Goal: Book appointment/travel/reservation

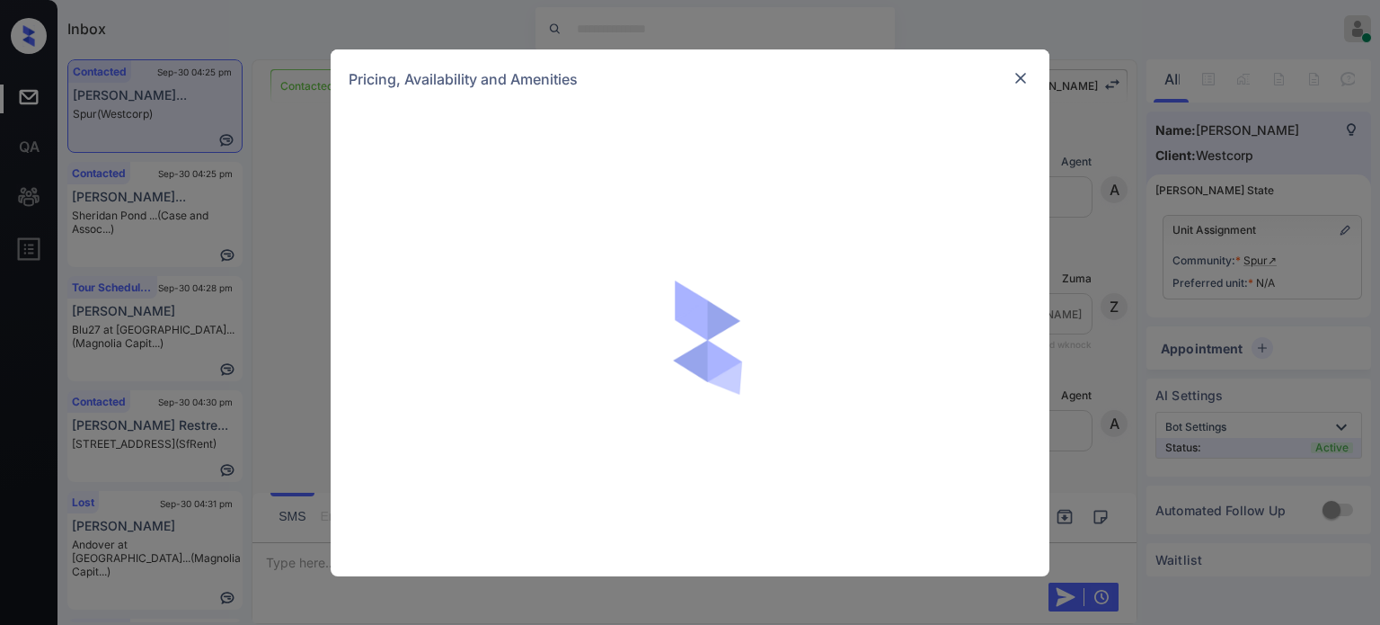
scroll to position [824, 0]
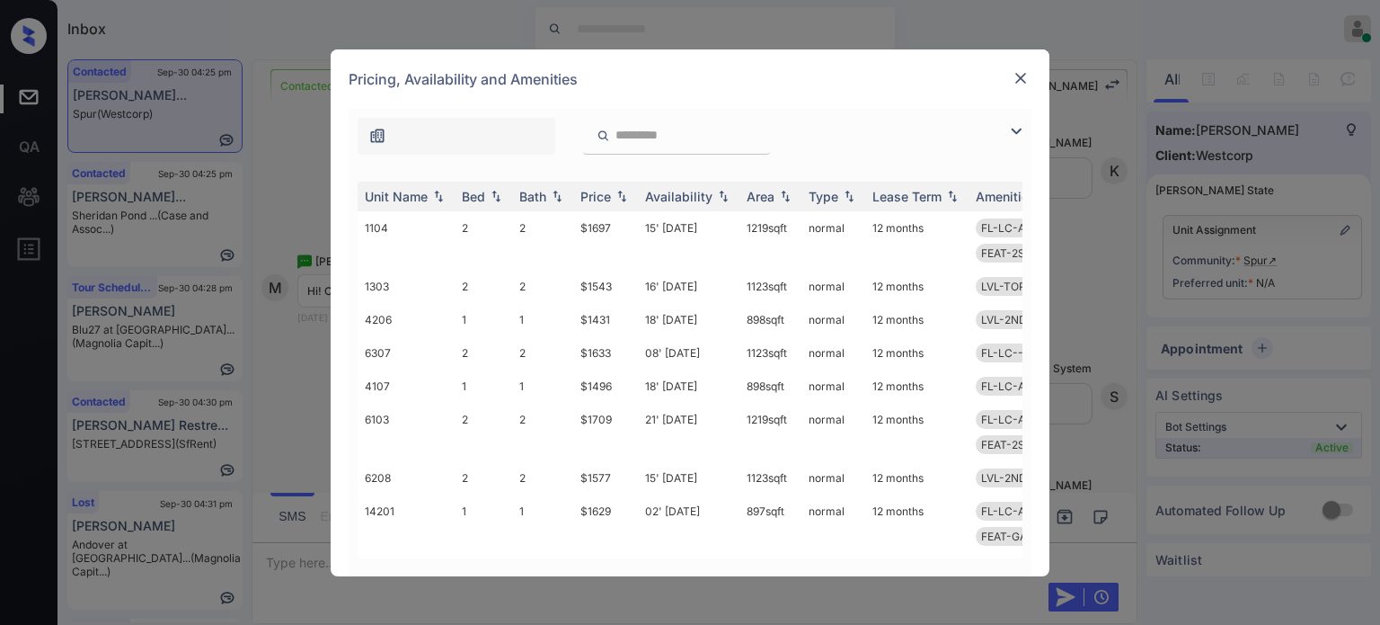
click at [1016, 136] on img at bounding box center [1017, 131] width 22 height 22
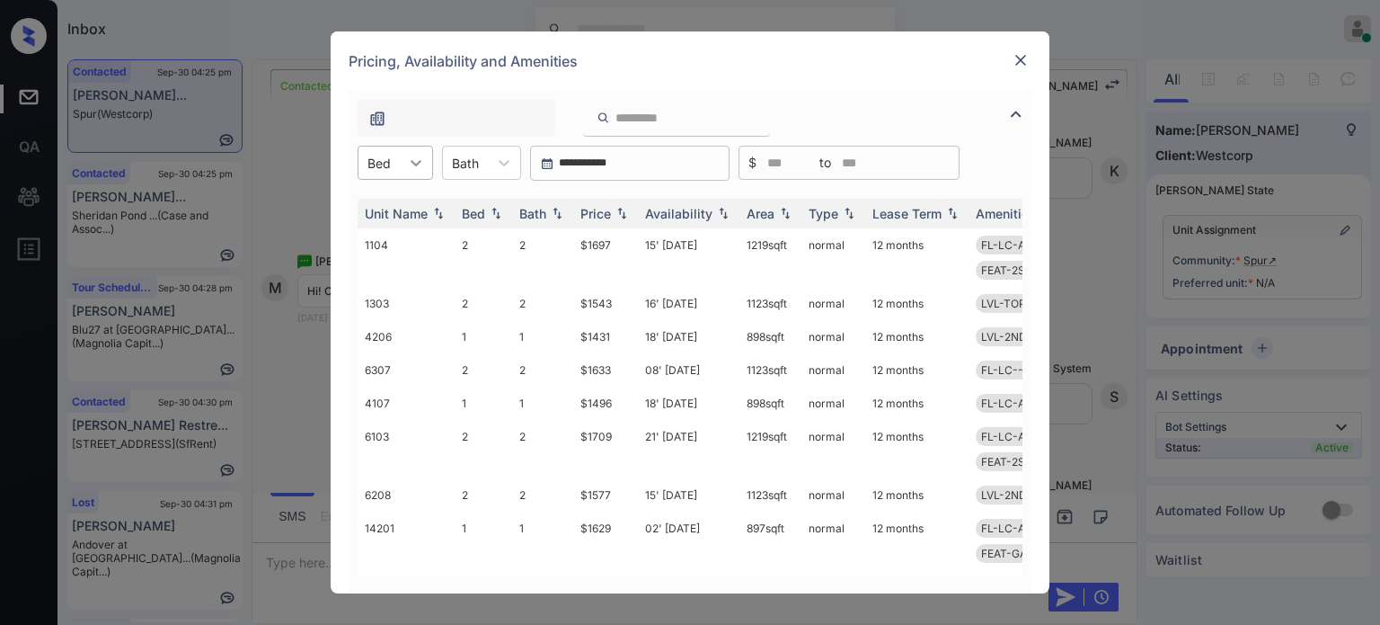
click at [407, 161] on icon at bounding box center [416, 163] width 18 height 18
click at [399, 217] on div "1" at bounding box center [395, 207] width 75 height 32
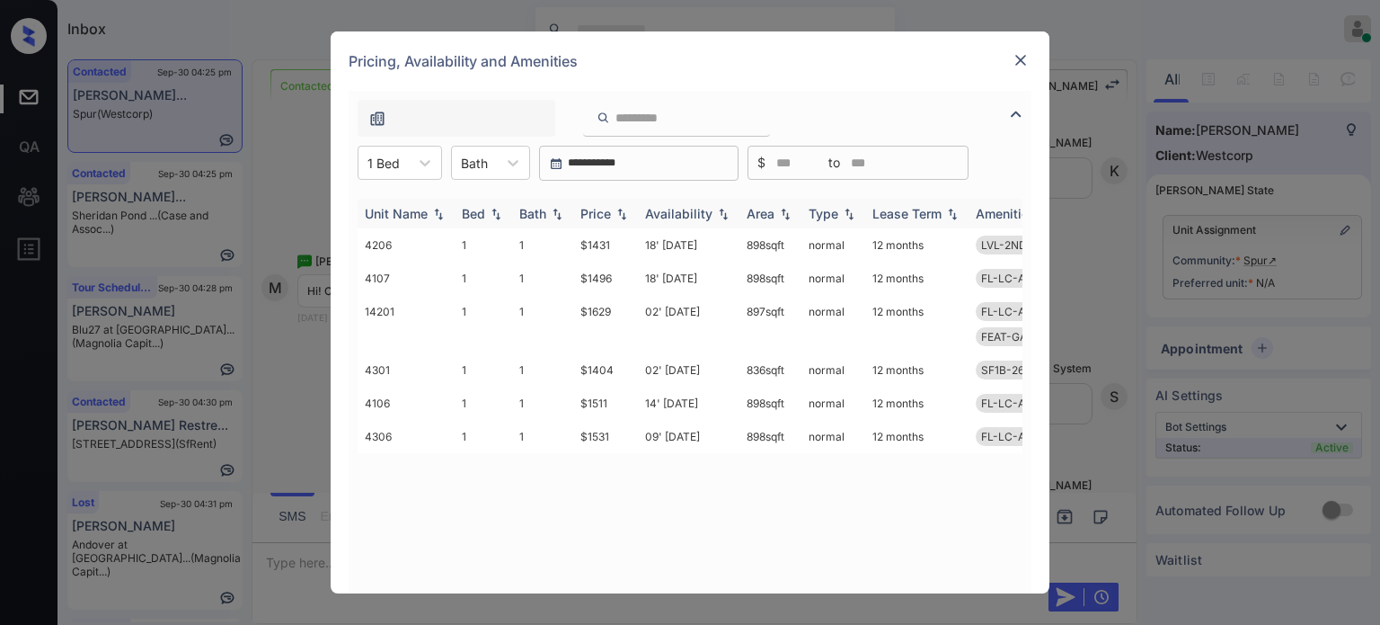
click at [587, 213] on div "Price" at bounding box center [596, 213] width 31 height 15
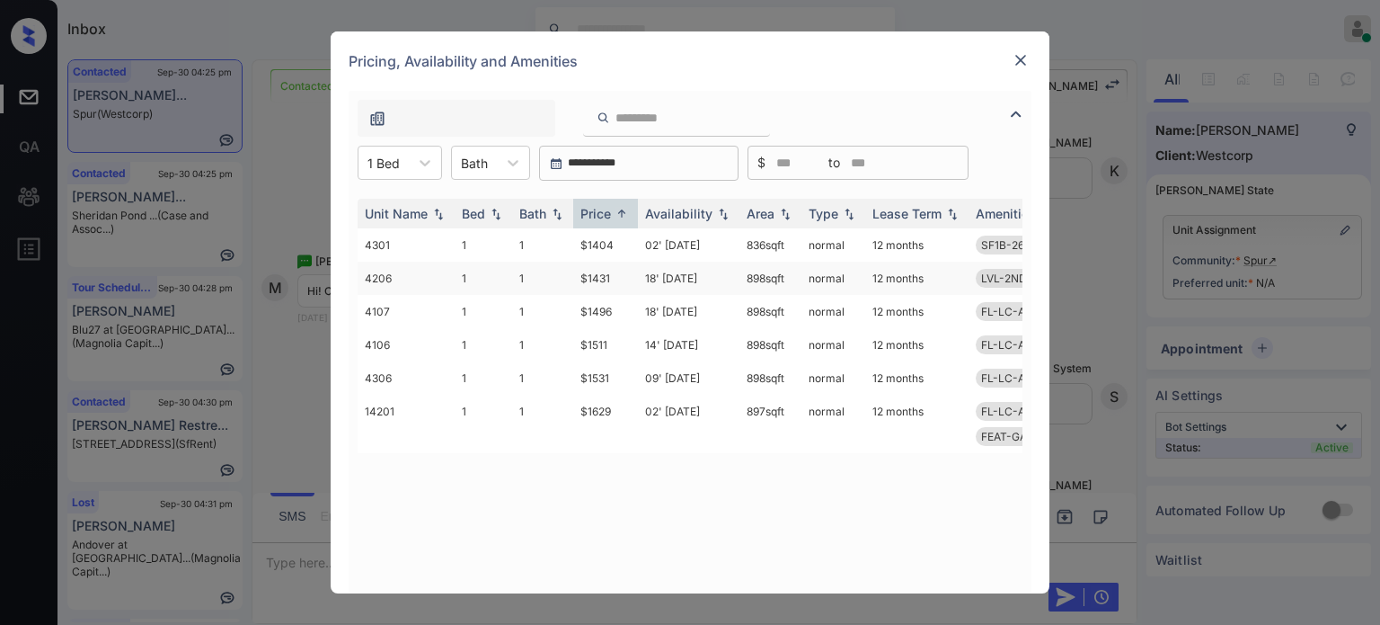
click at [707, 279] on td "18' Sep 25" at bounding box center [689, 278] width 102 height 33
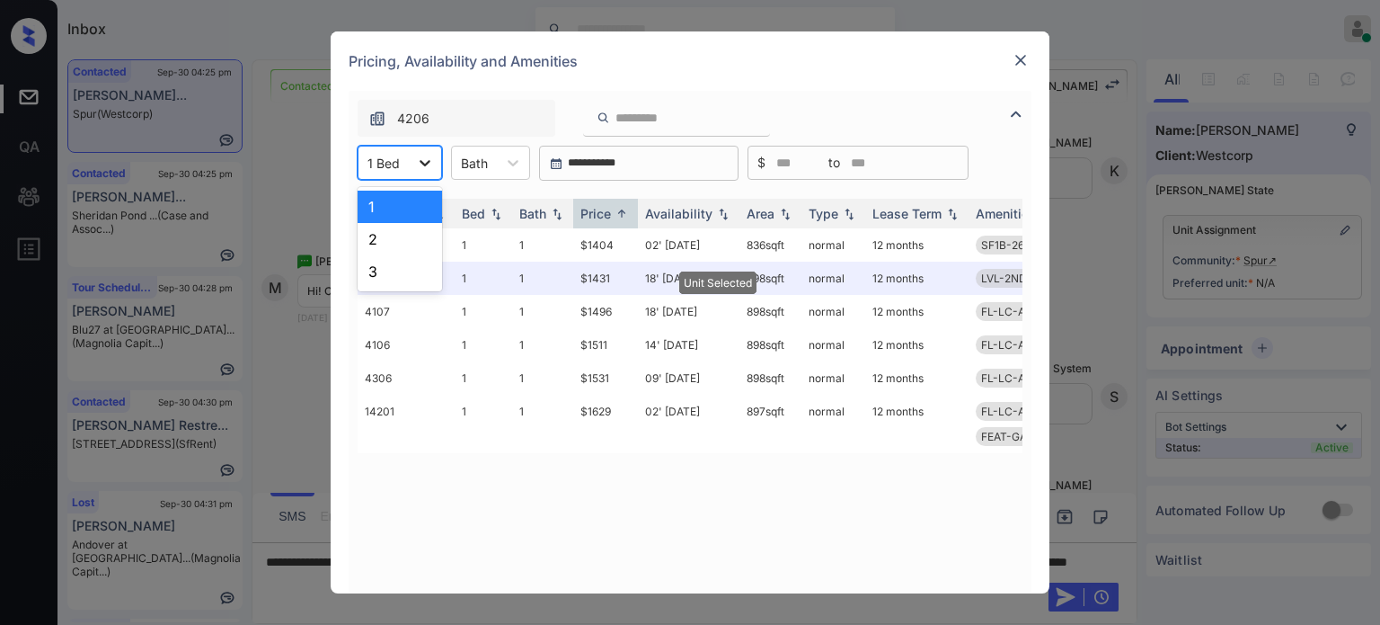
click at [411, 164] on div at bounding box center [425, 162] width 32 height 32
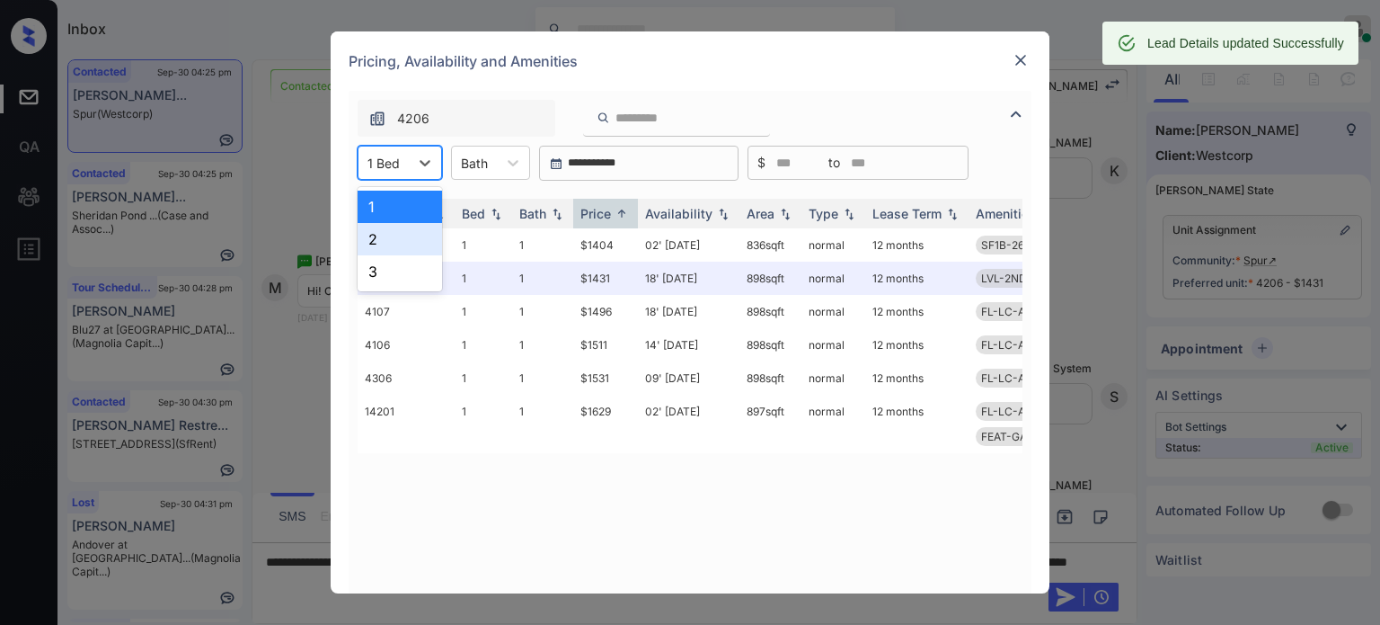
click at [392, 234] on div "2" at bounding box center [400, 239] width 84 height 32
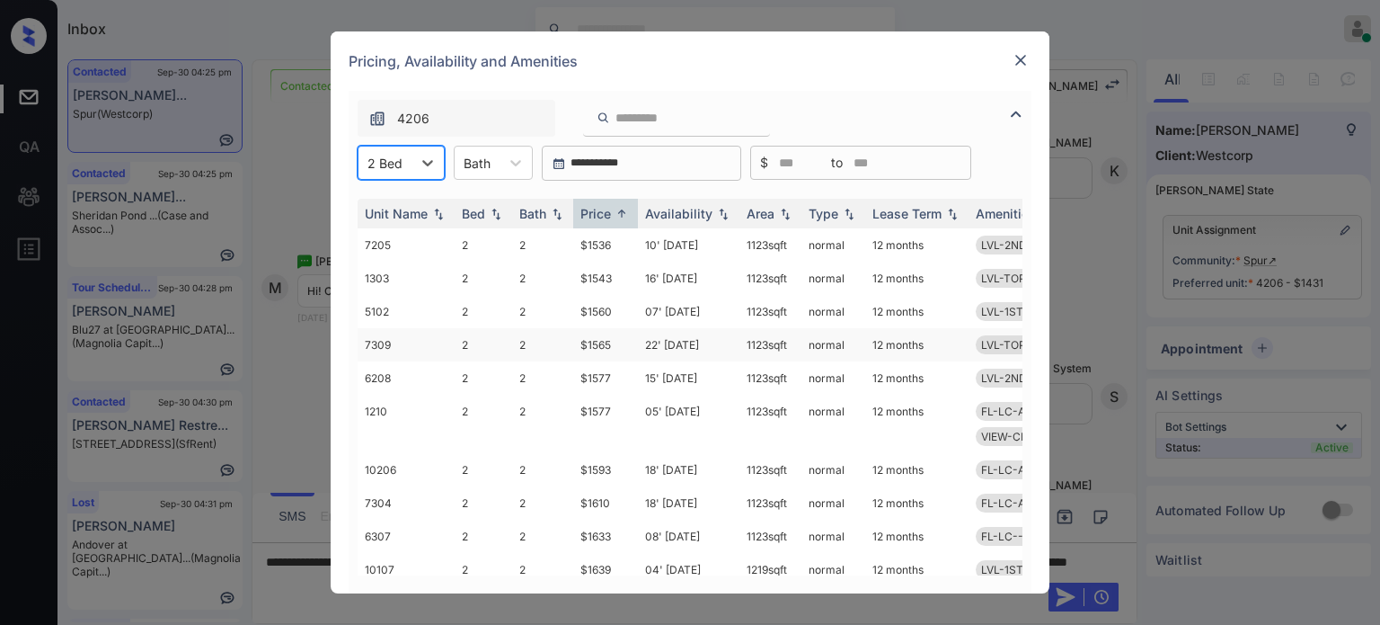
click at [692, 342] on td "22' Sep 25" at bounding box center [689, 344] width 102 height 33
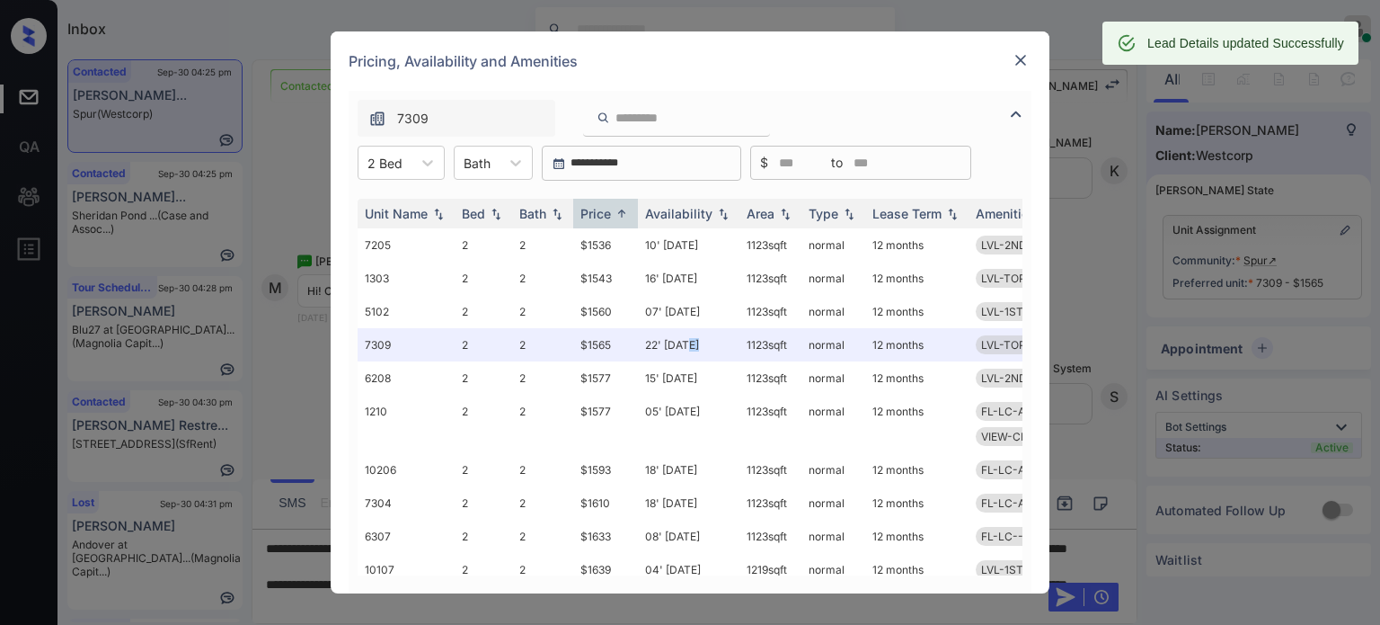
click at [1028, 56] on img at bounding box center [1021, 60] width 18 height 18
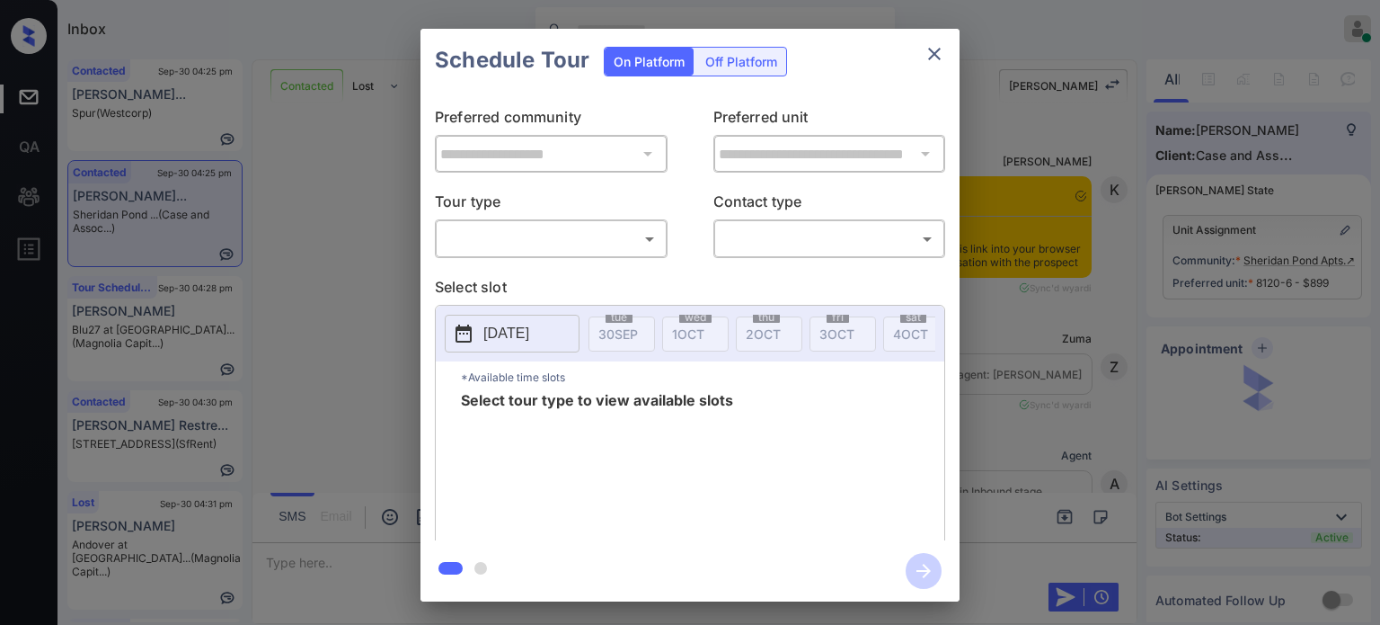
scroll to position [1640, 0]
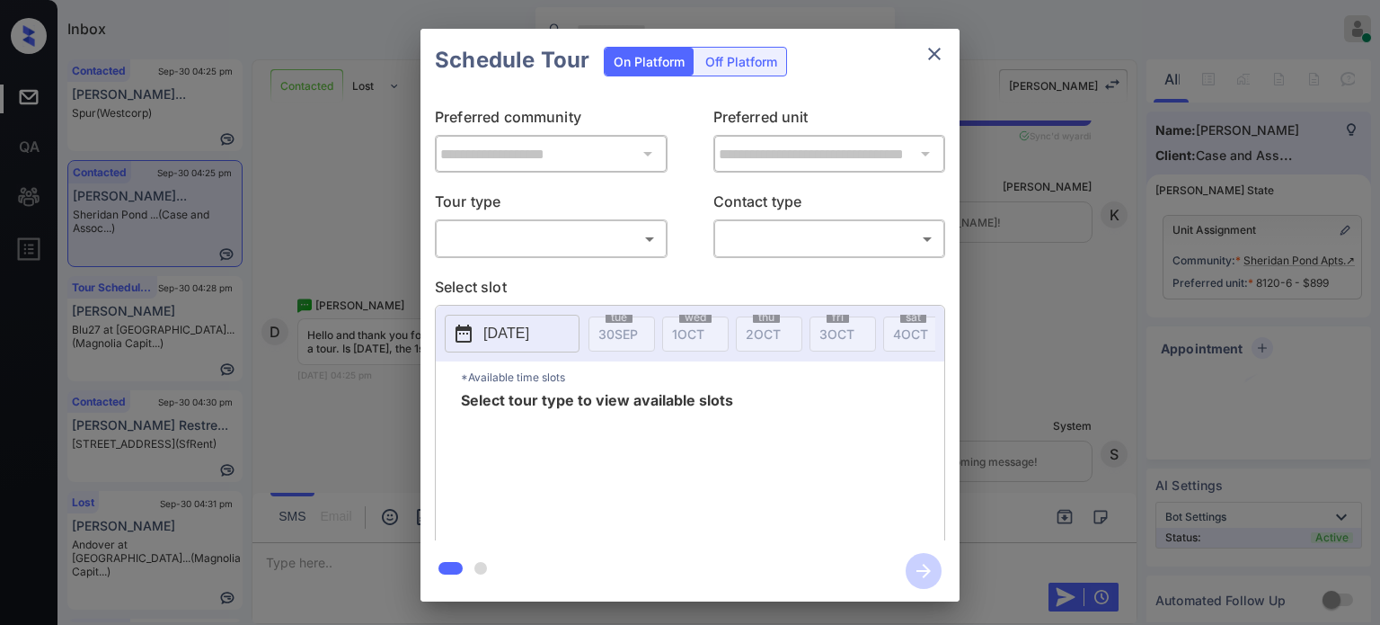
click at [597, 234] on body "Inbox Juan Carlos Manantan Online Set yourself offline Set yourself on break Pr…" at bounding box center [690, 312] width 1380 height 625
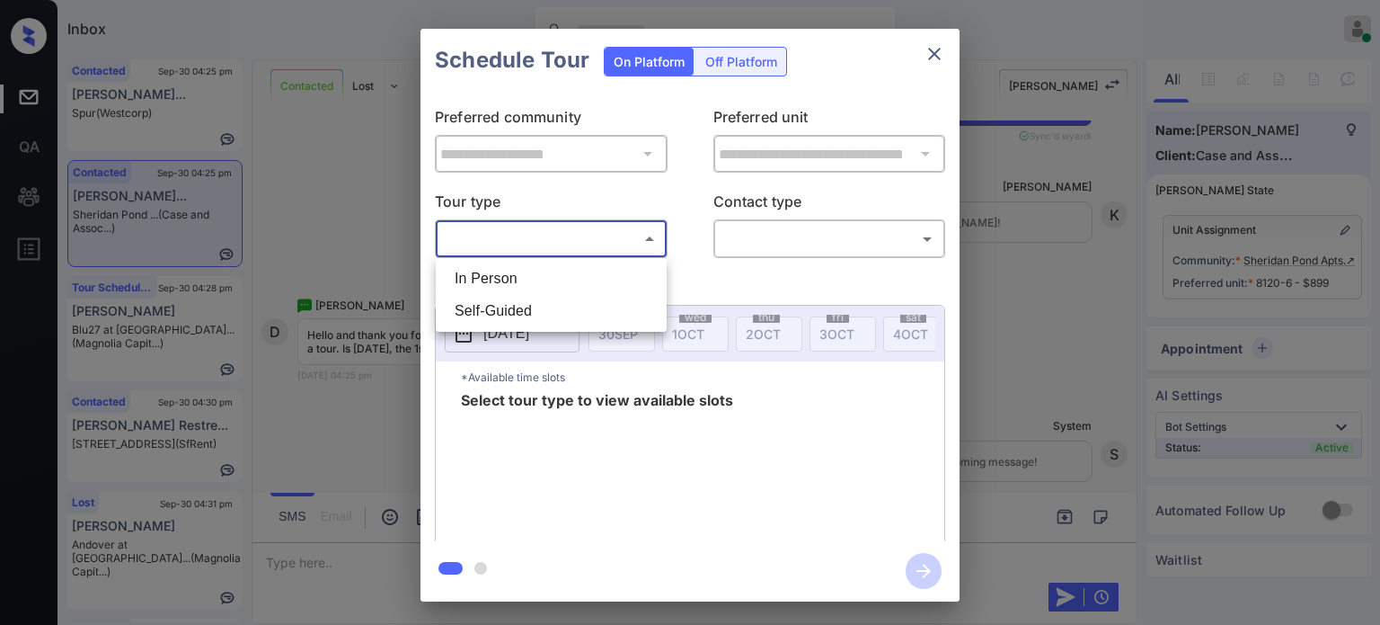
click at [521, 284] on li "In Person" at bounding box center [551, 278] width 222 height 32
type input "********"
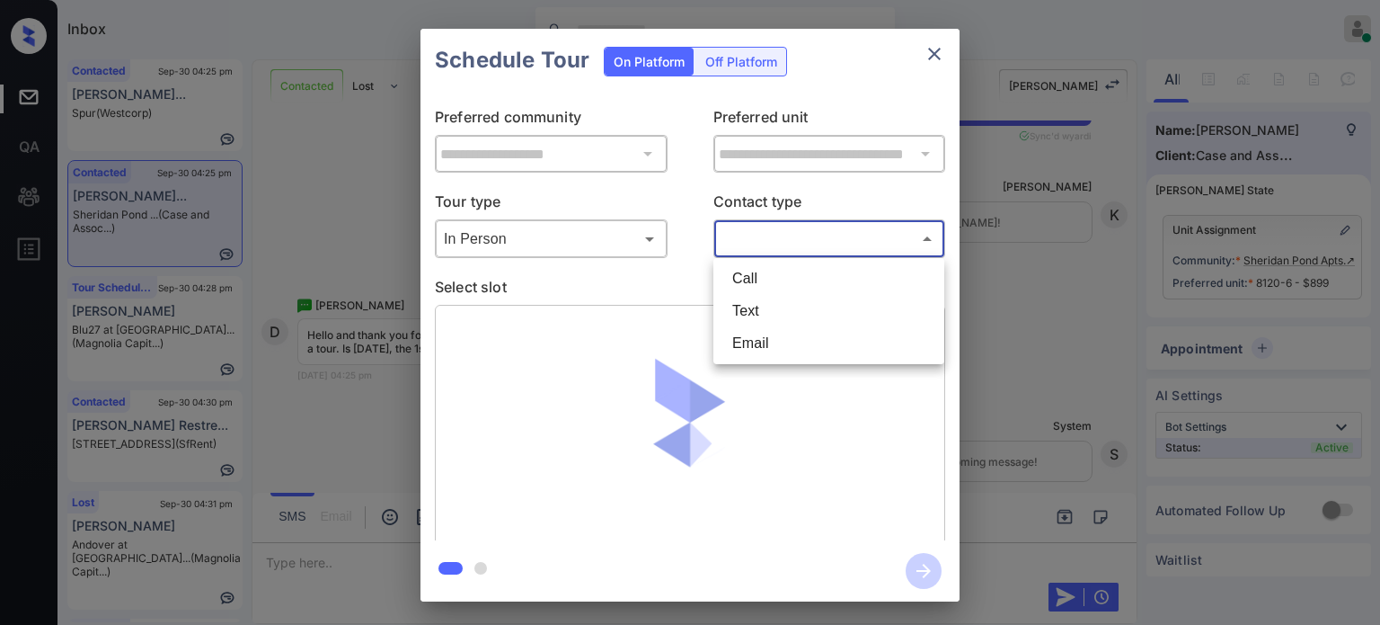
click at [797, 244] on body "Inbox Juan Carlos Manantan Online Set yourself offline Set yourself on break Pr…" at bounding box center [690, 312] width 1380 height 625
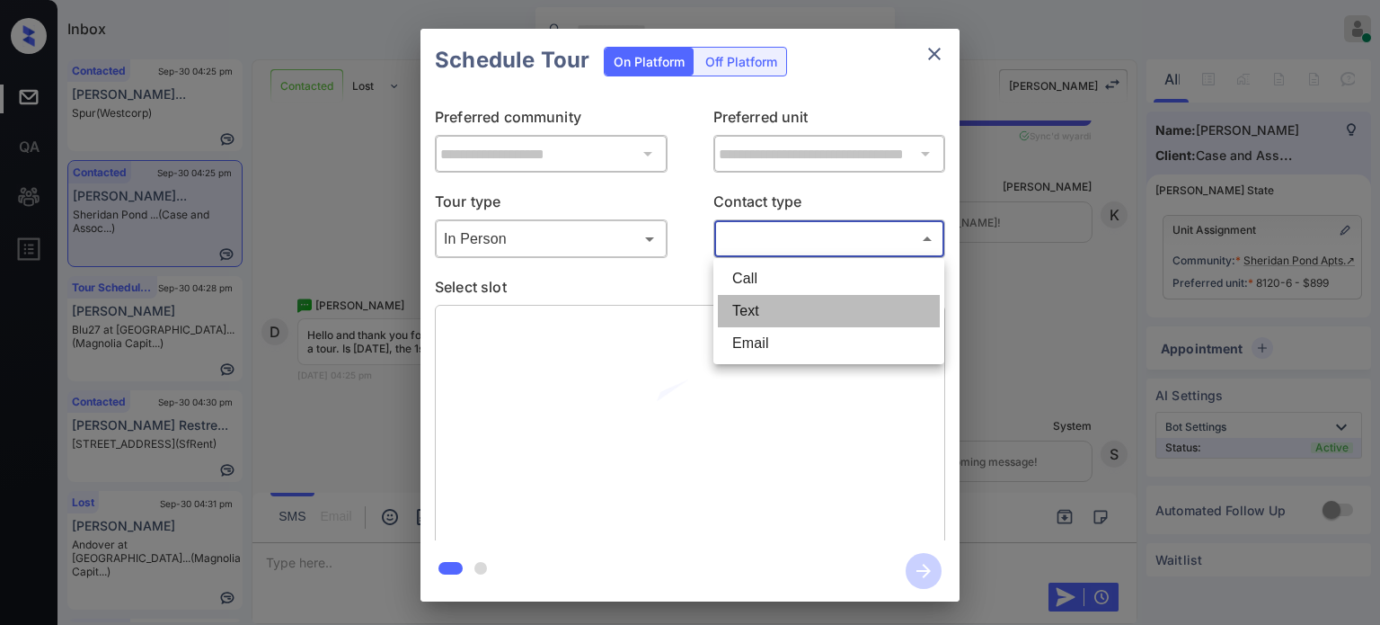
click at [768, 315] on li "Text" at bounding box center [829, 311] width 222 height 32
type input "****"
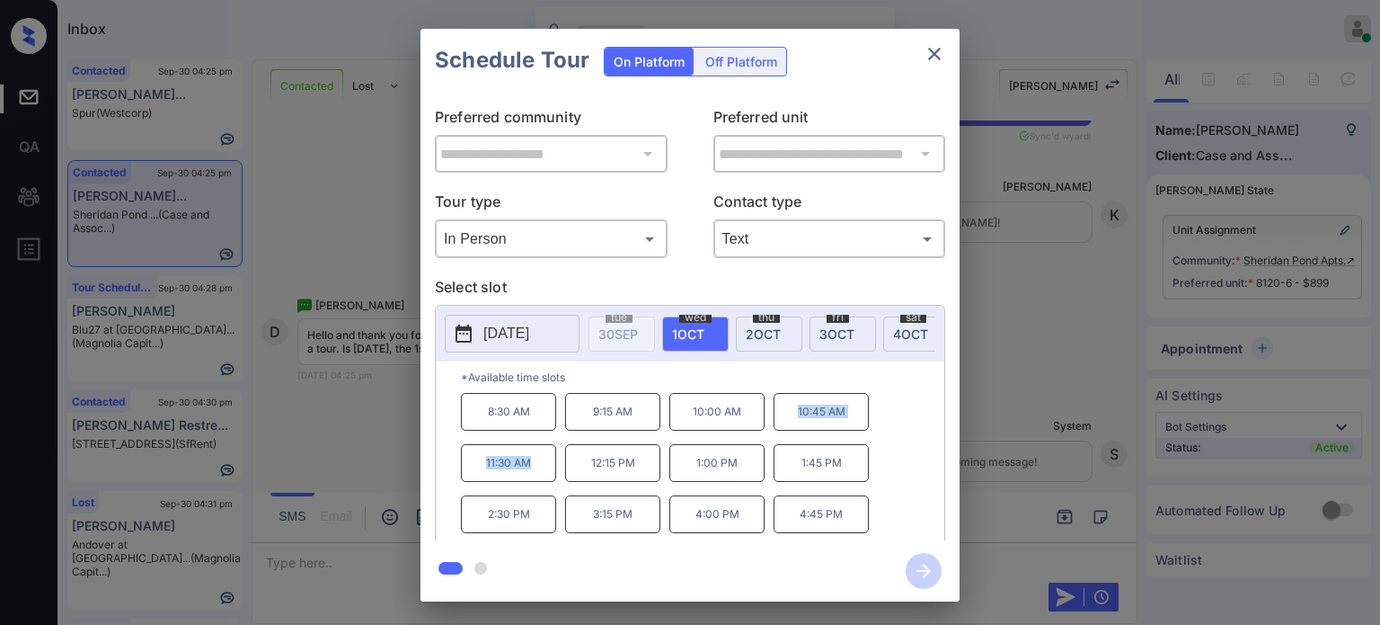
drag, startPoint x: 772, startPoint y: 419, endPoint x: 558, endPoint y: 475, distance: 221.3
click at [558, 475] on div "8:30 AM 9:15 AM 10:00 AM 10:45 AM 11:30 AM 12:15 PM 1:00 PM 1:45 PM 2:30 PM 3:1…" at bounding box center [703, 465] width 484 height 144
copy div "10:45 AM 11:30 AM"
click at [327, 454] on div "**********" at bounding box center [690, 315] width 1380 height 630
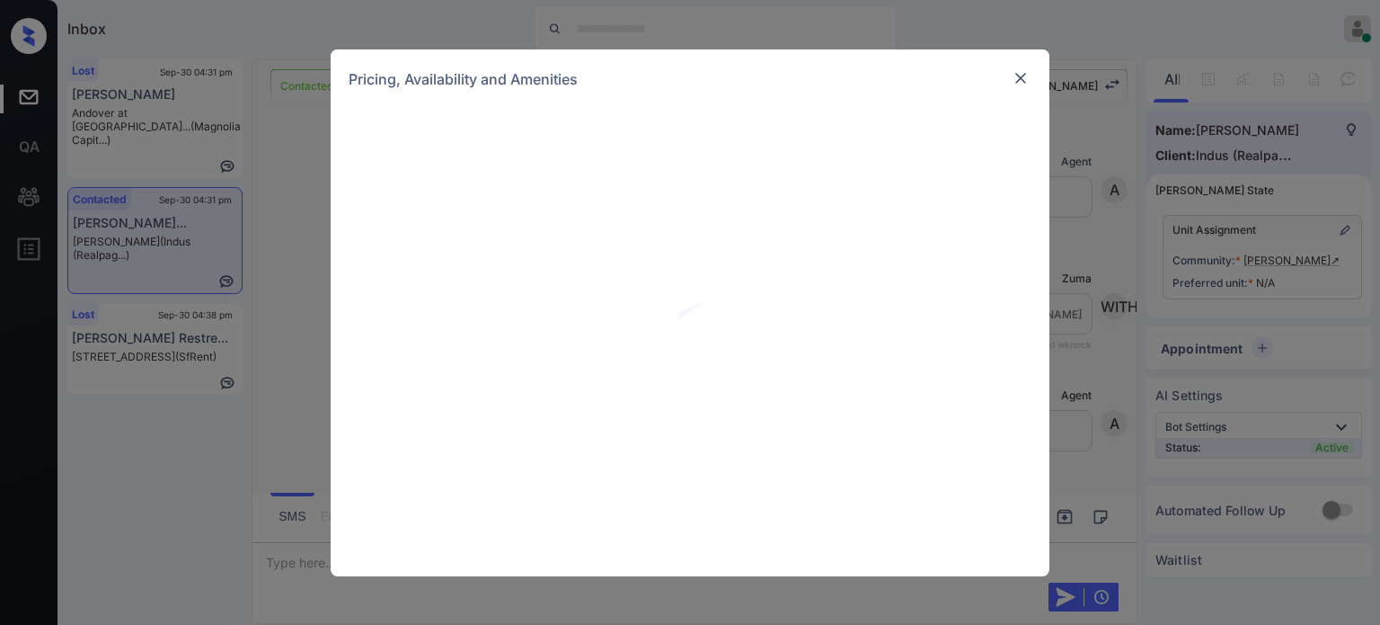
scroll to position [780, 0]
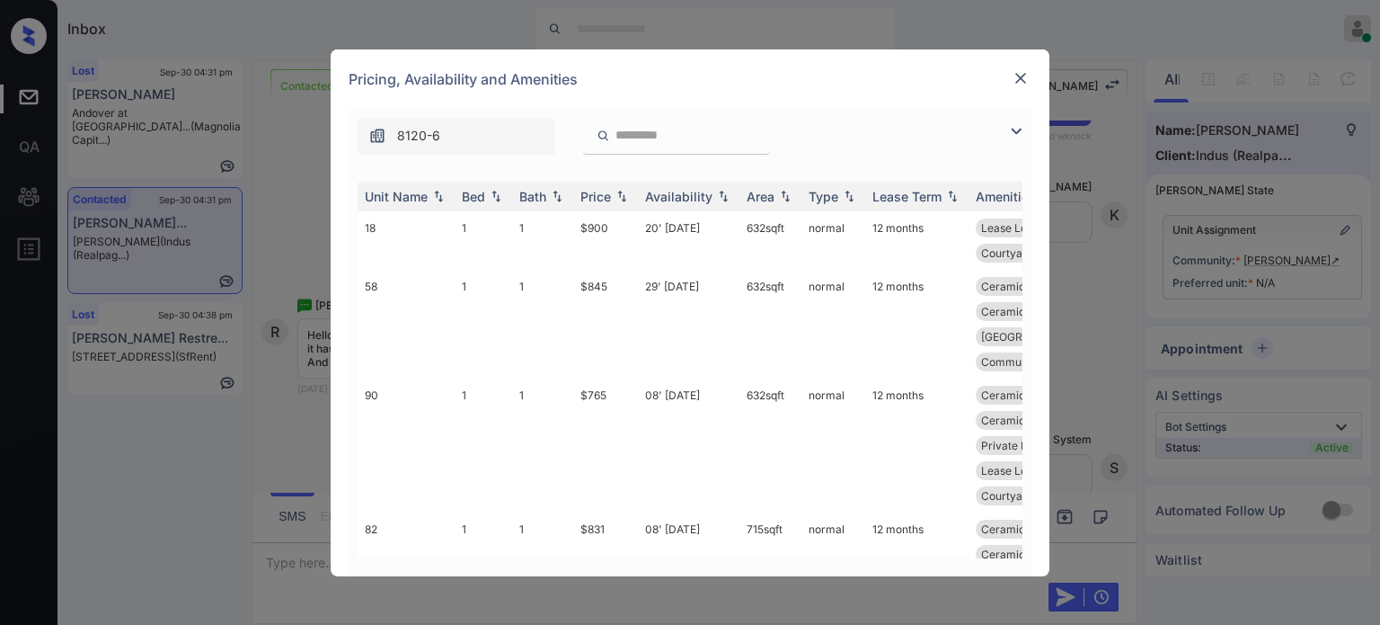
click at [1012, 131] on img at bounding box center [1017, 131] width 22 height 22
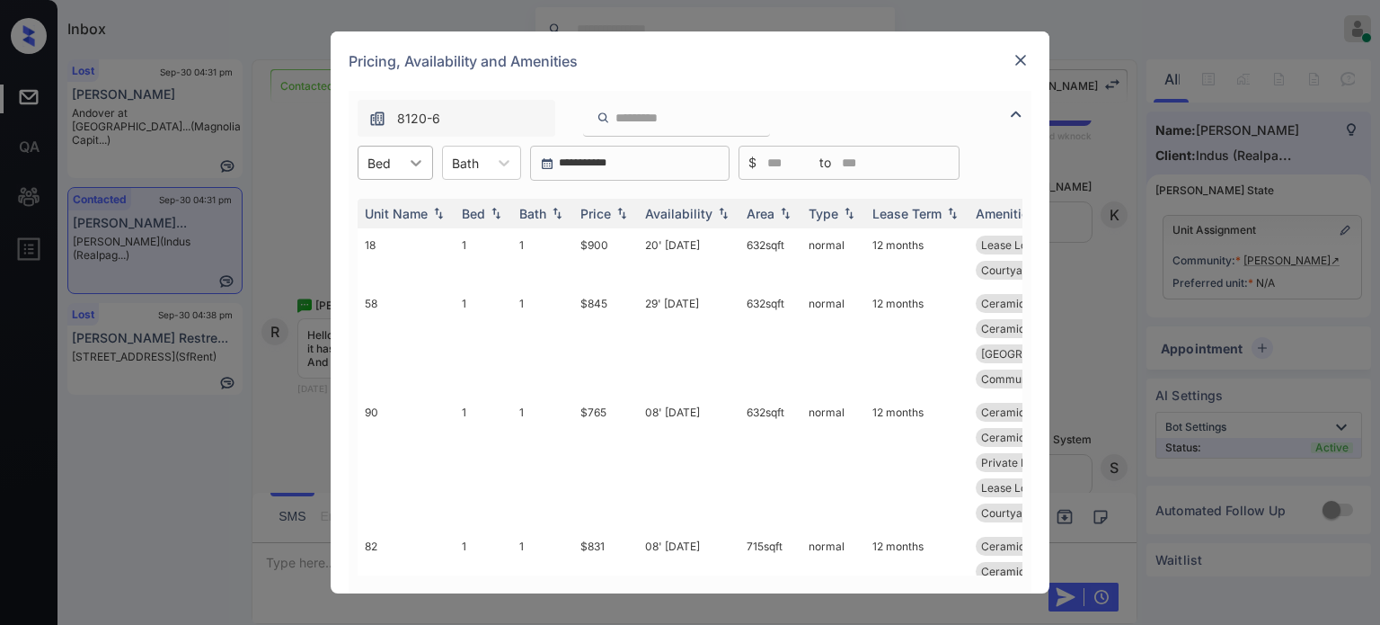
click at [417, 173] on div at bounding box center [416, 162] width 32 height 32
click at [403, 267] on div "3" at bounding box center [395, 271] width 75 height 32
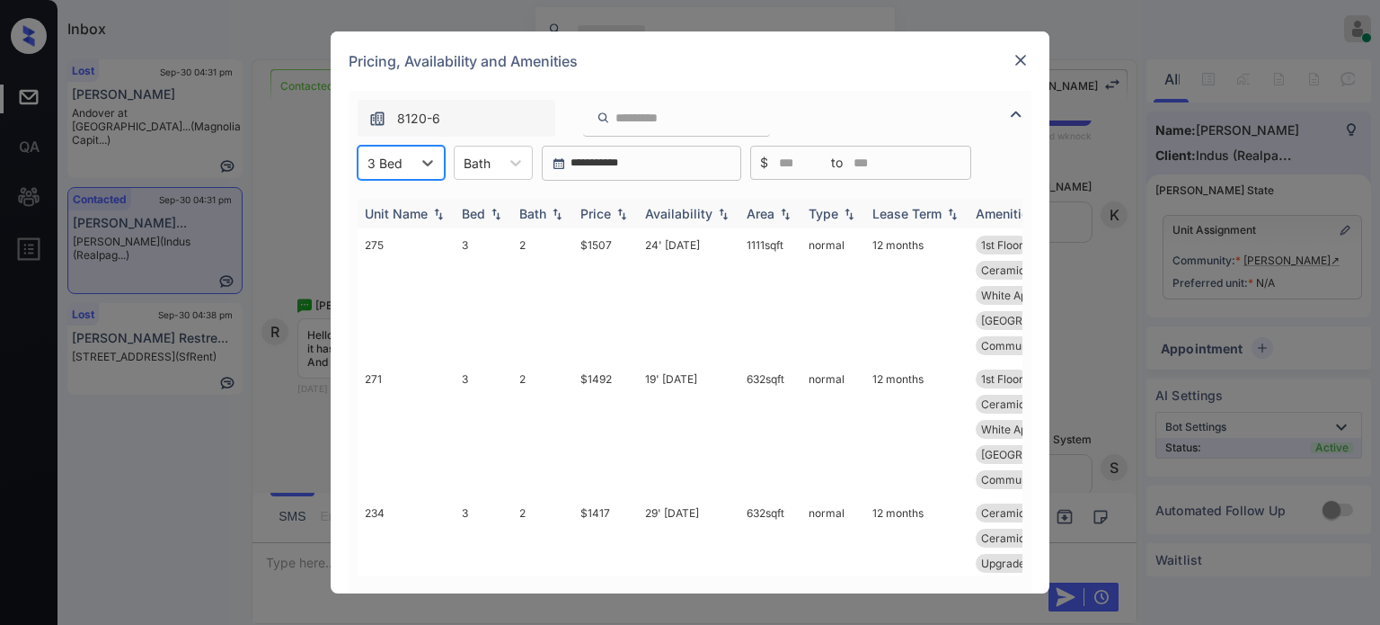
click at [606, 215] on div "Price" at bounding box center [596, 213] width 31 height 15
click at [693, 252] on td "16' Nov 25" at bounding box center [689, 295] width 102 height 134
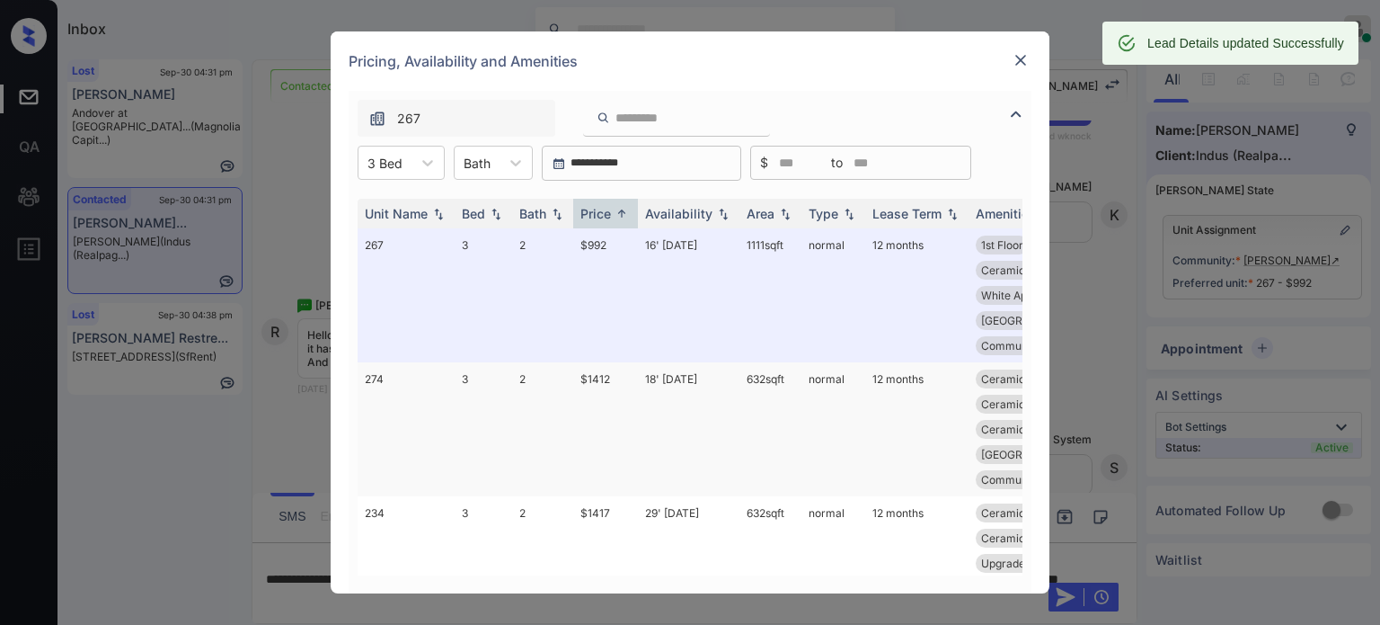
click at [684, 362] on td "18' Sep 25" at bounding box center [689, 429] width 102 height 134
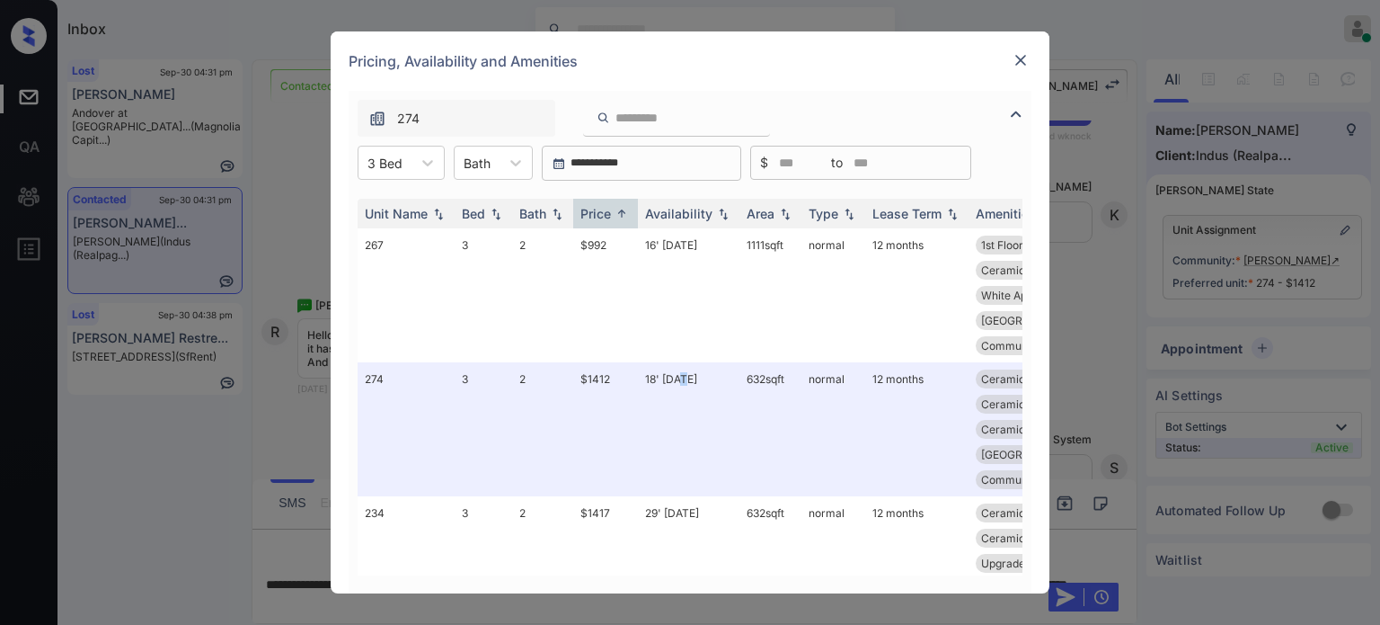
click at [1020, 59] on img at bounding box center [1021, 60] width 18 height 18
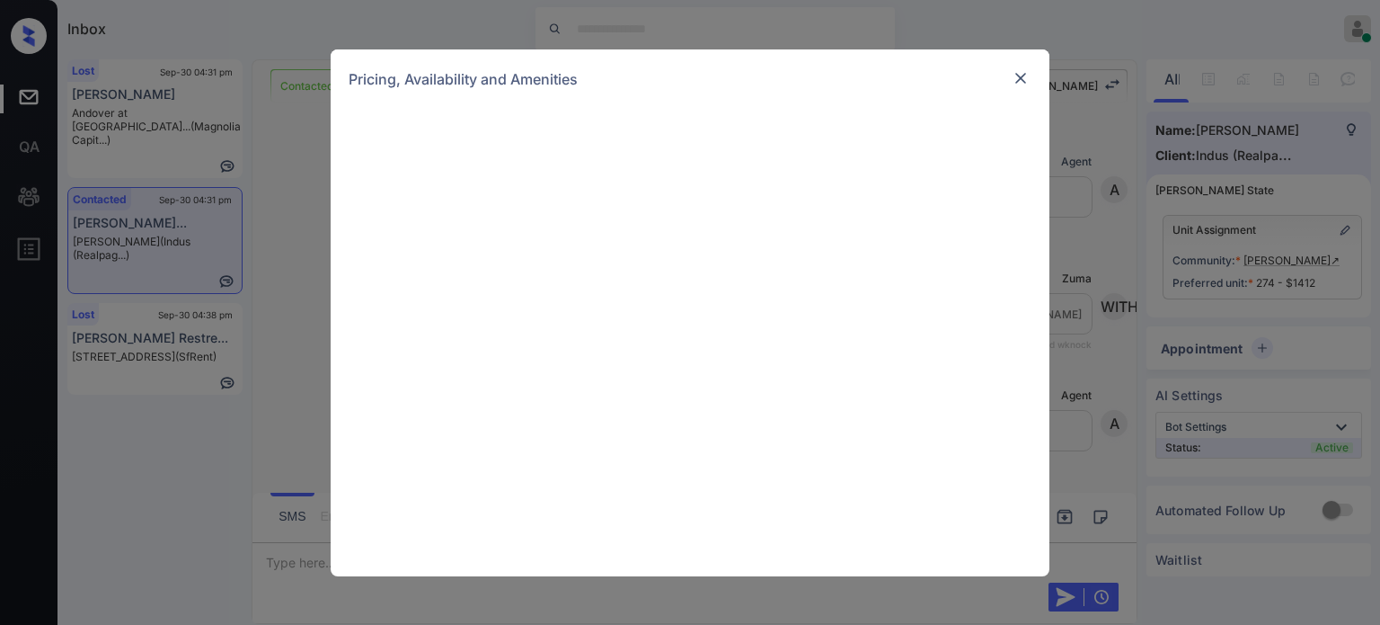
scroll to position [780, 0]
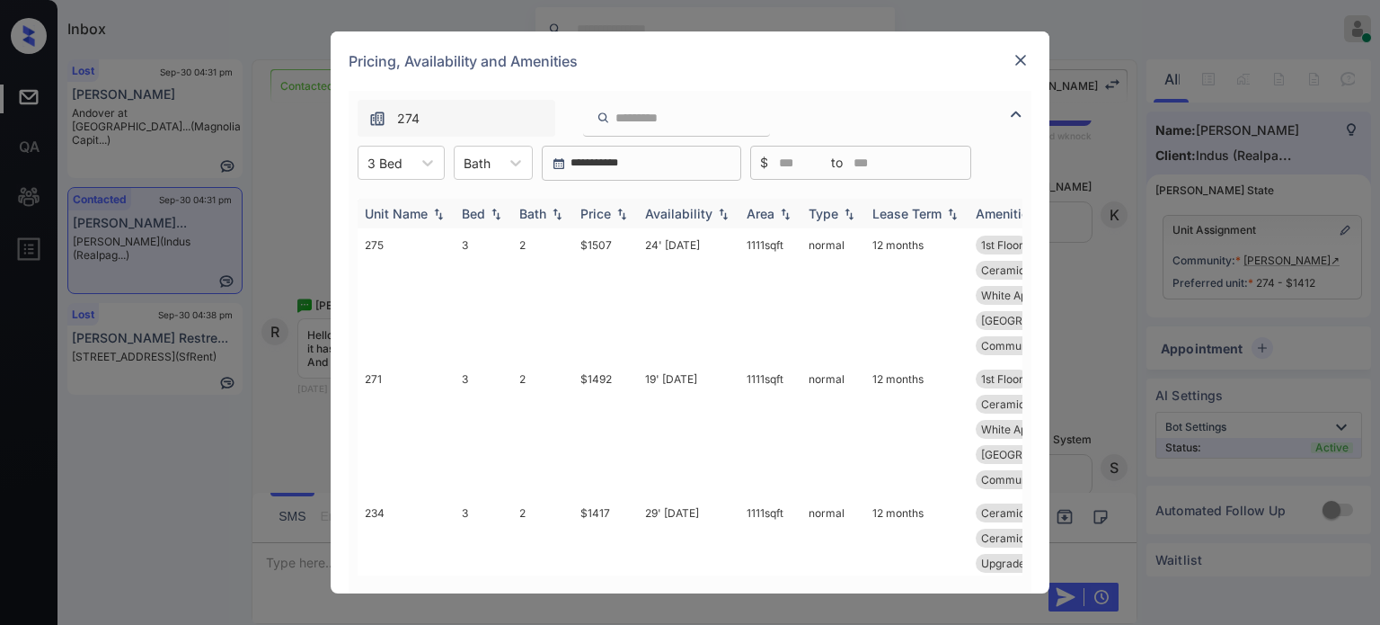
click at [615, 217] on img at bounding box center [622, 214] width 18 height 13
click at [615, 217] on img at bounding box center [622, 213] width 18 height 13
click at [702, 362] on td "19' Aug 25" at bounding box center [689, 429] width 102 height 134
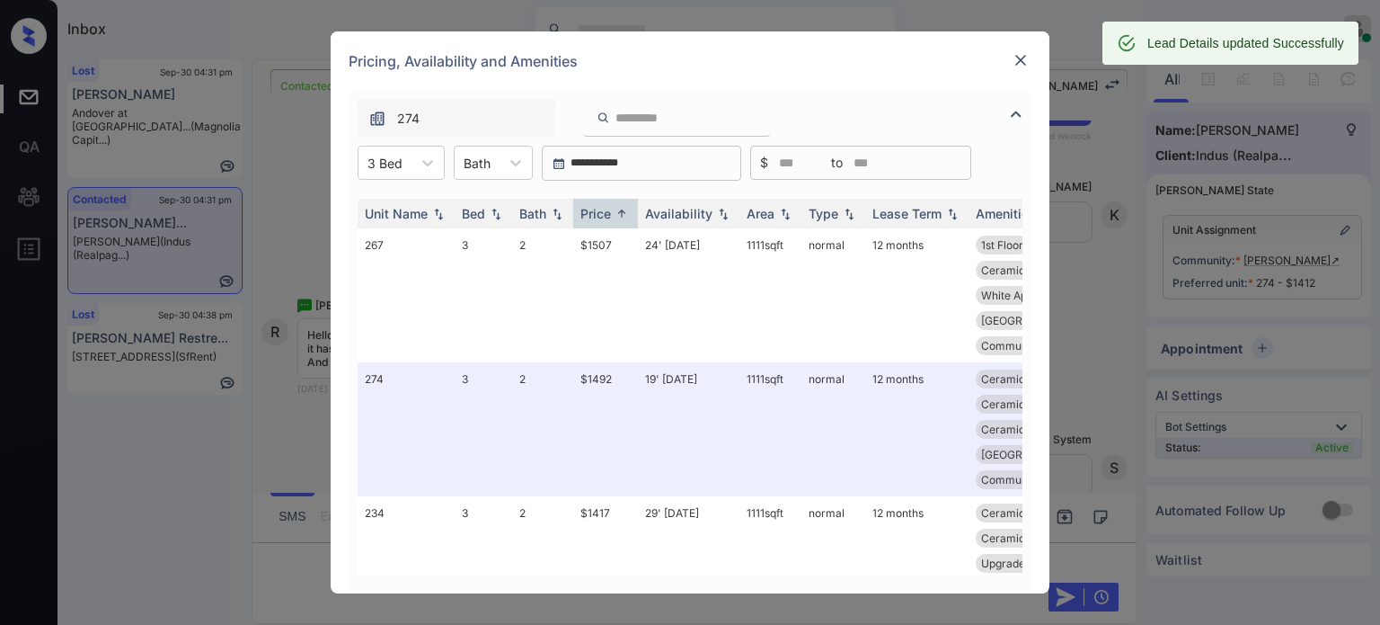
click at [1021, 64] on img at bounding box center [1021, 60] width 18 height 18
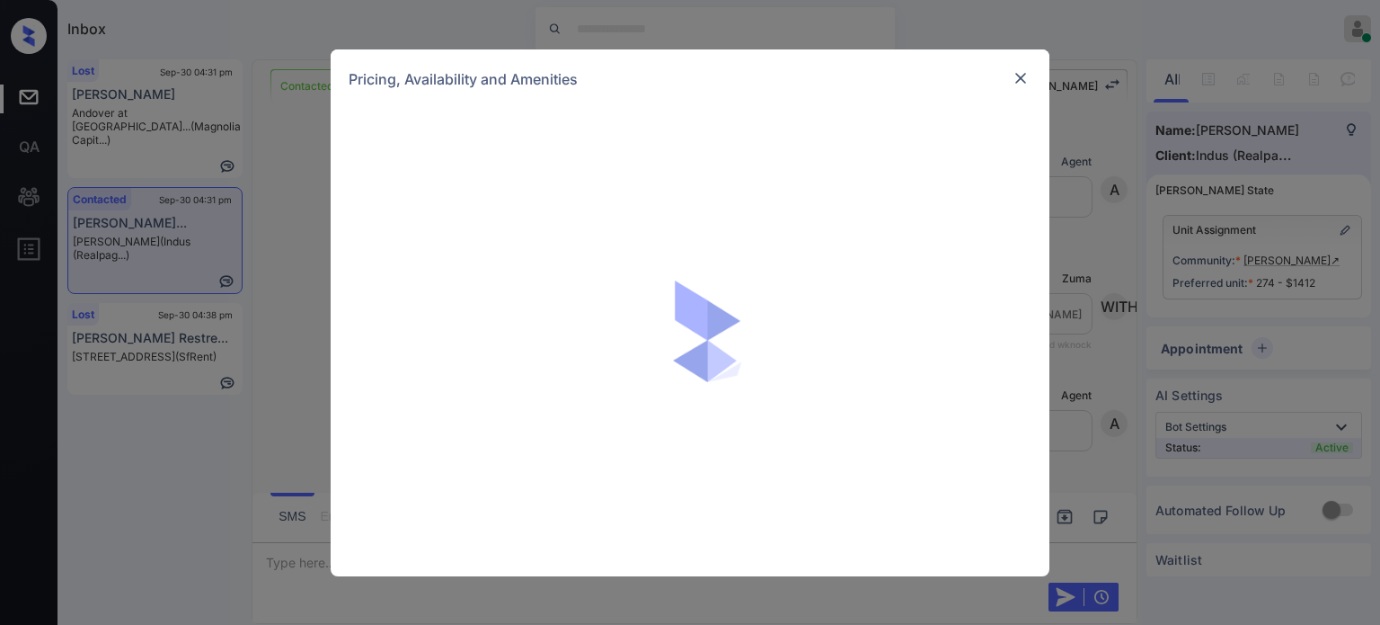
scroll to position [780, 0]
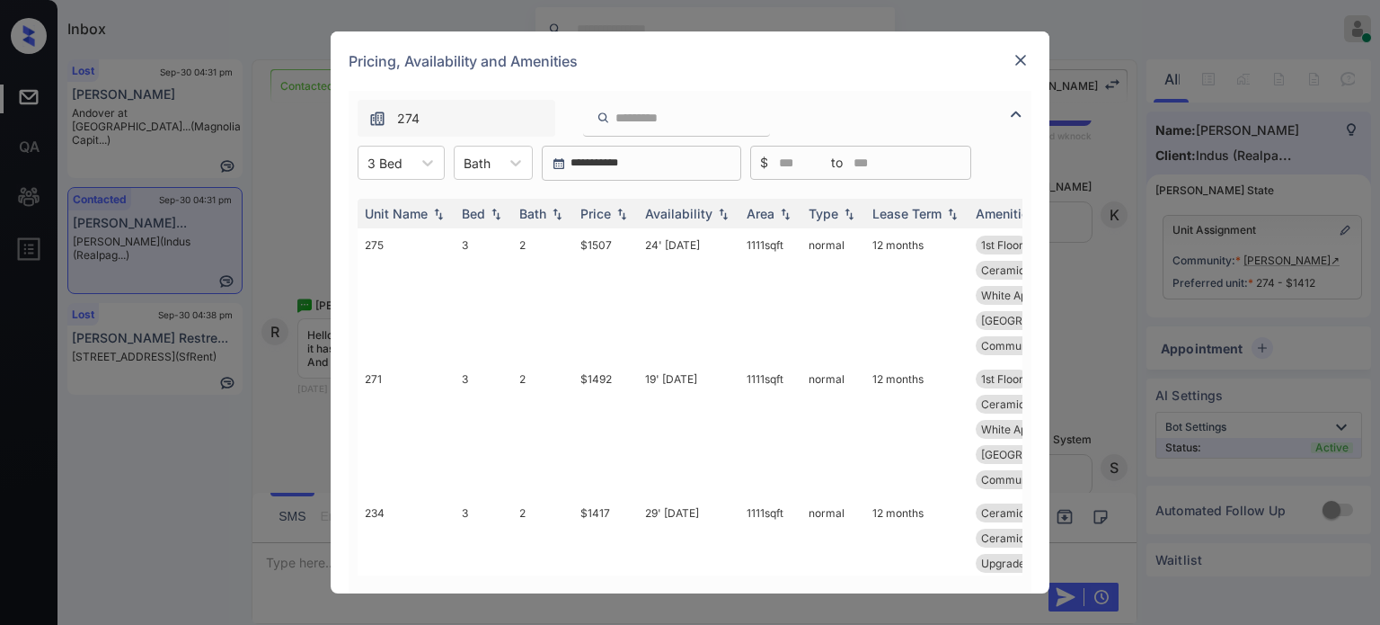
click at [1030, 55] on div at bounding box center [1021, 60] width 22 height 22
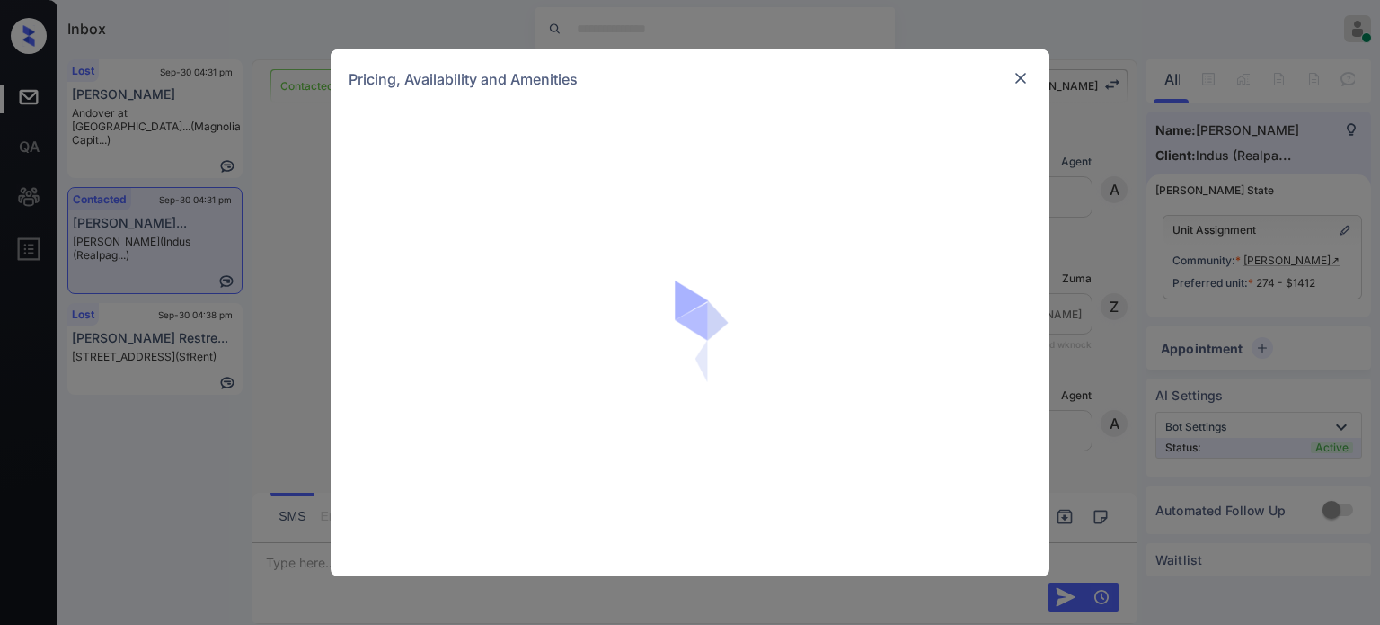
scroll to position [780, 0]
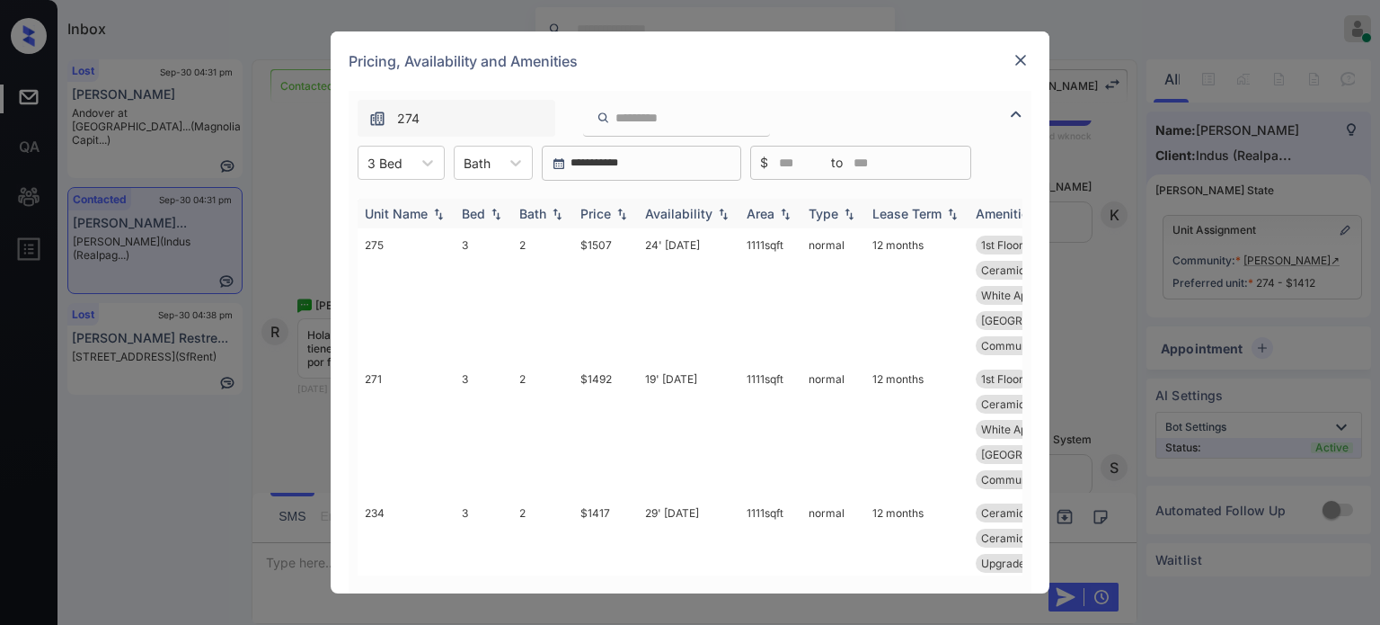
click at [594, 212] on div "Price" at bounding box center [596, 213] width 31 height 15
click at [681, 362] on td "18' [DATE]" at bounding box center [689, 429] width 102 height 134
click at [683, 362] on td "18' [DATE]" at bounding box center [689, 429] width 102 height 134
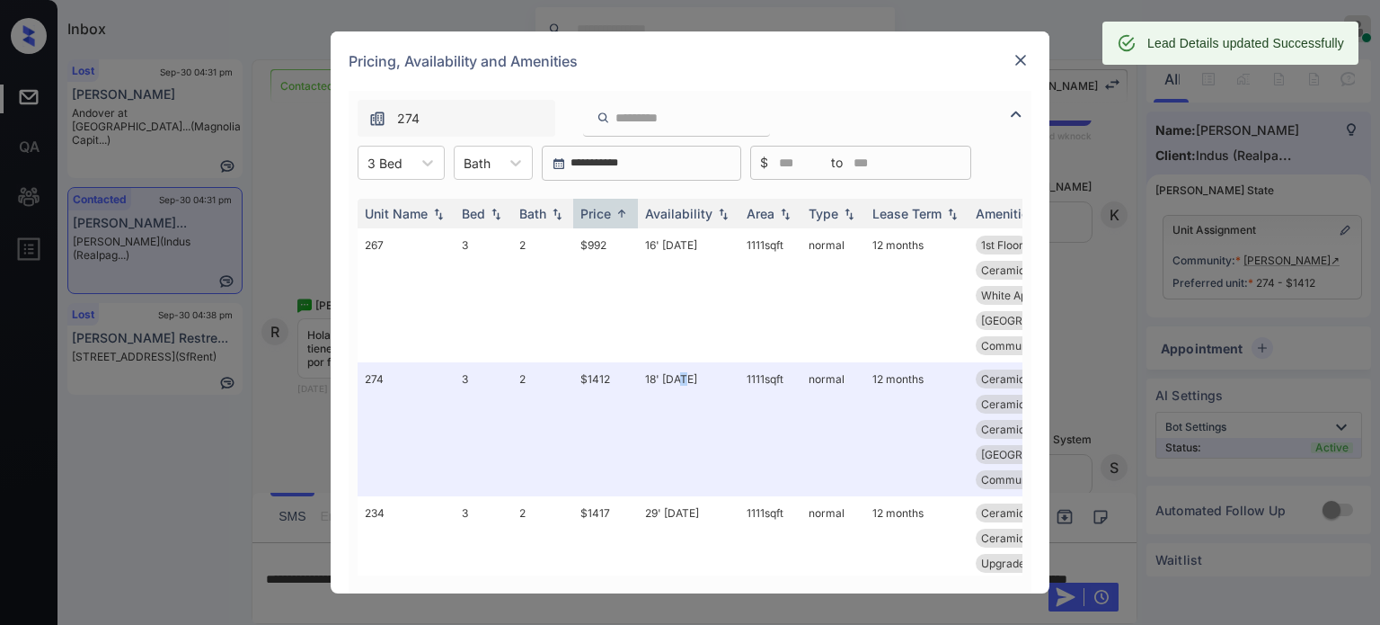
click at [1023, 61] on img at bounding box center [1021, 60] width 18 height 18
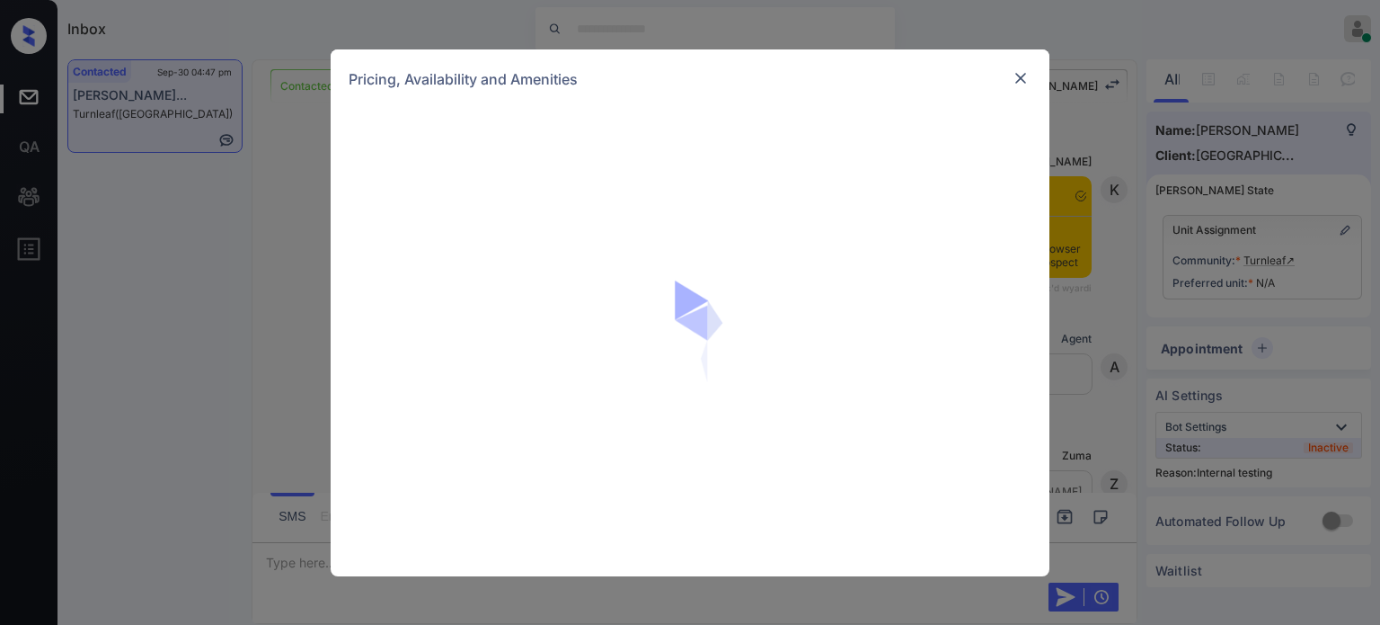
scroll to position [3741, 0]
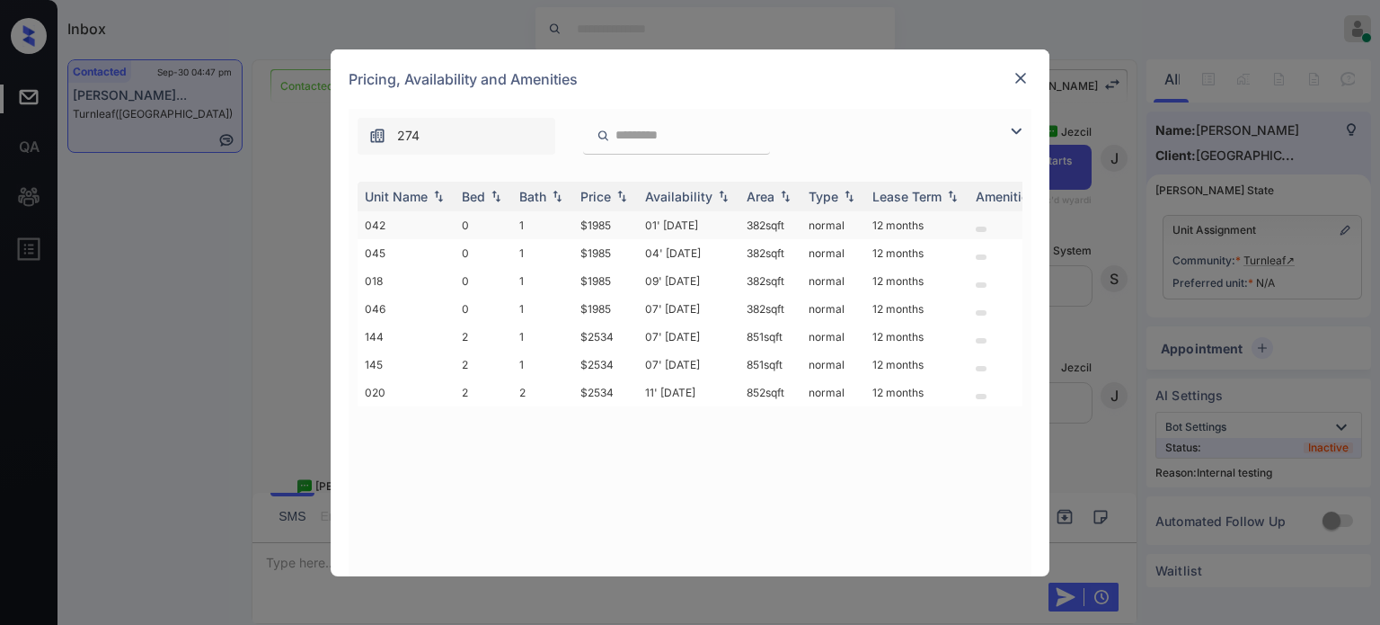
click at [661, 222] on td "01' [DATE]" at bounding box center [689, 225] width 102 height 28
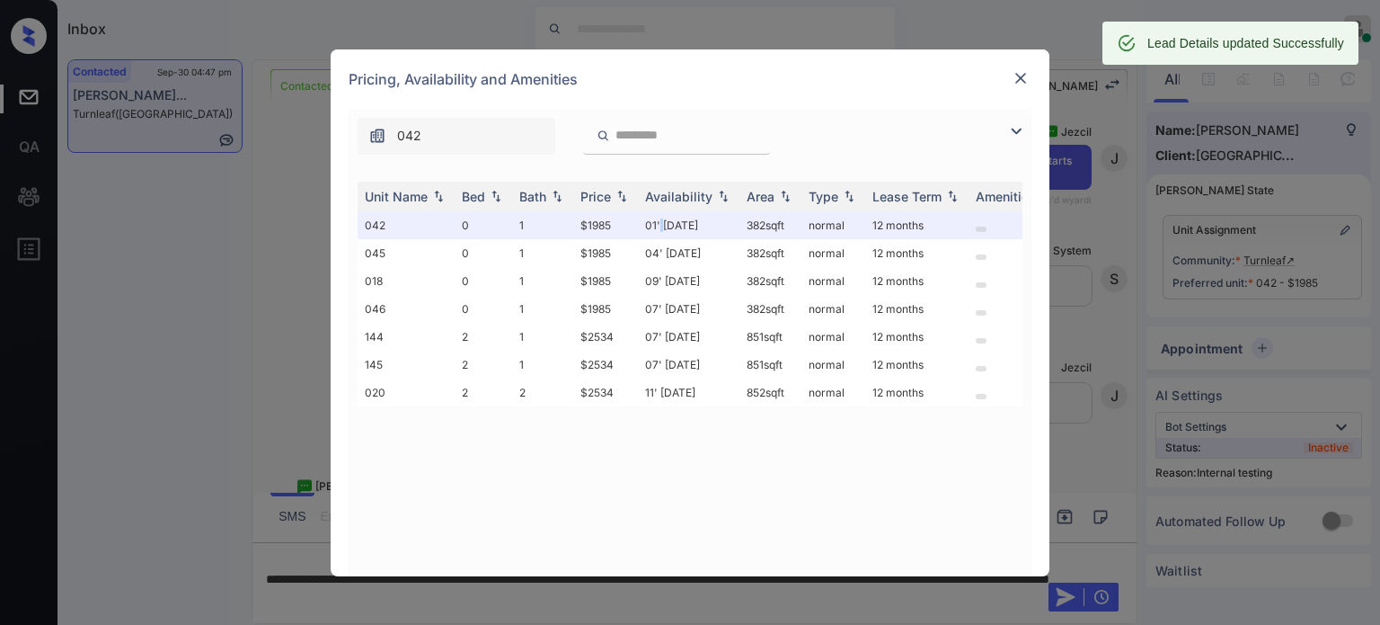
click at [1016, 78] on img at bounding box center [1021, 78] width 18 height 18
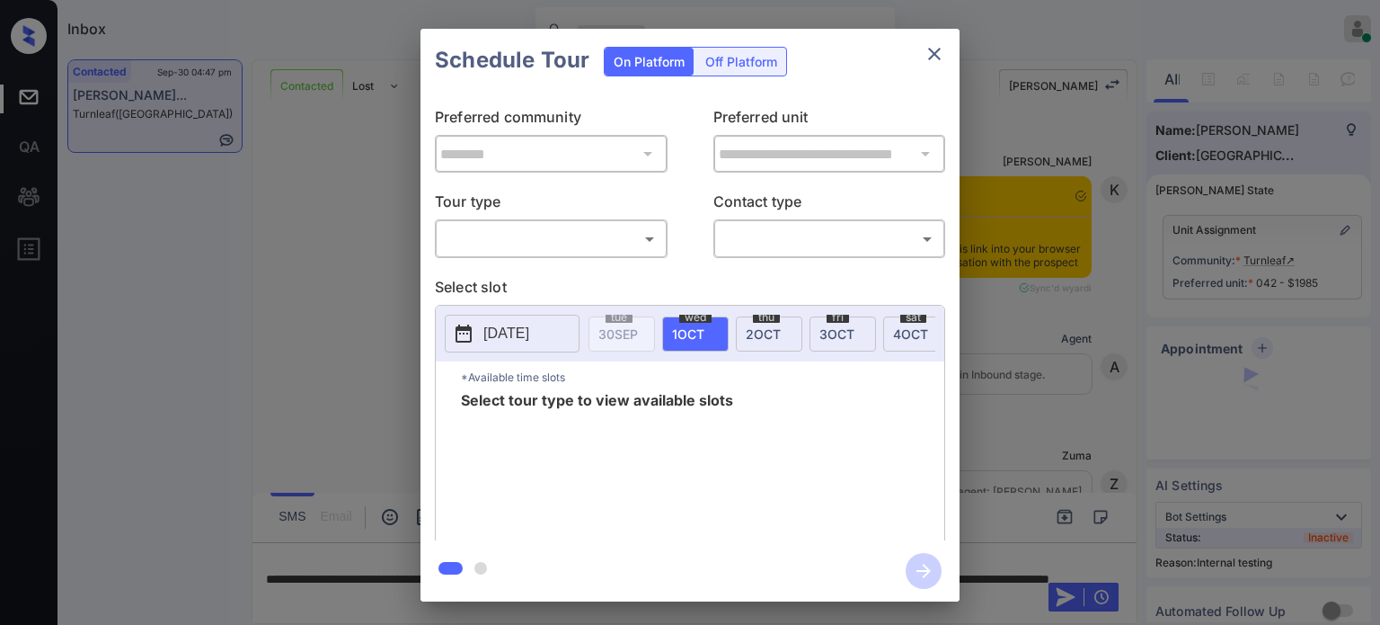
scroll to position [3741, 0]
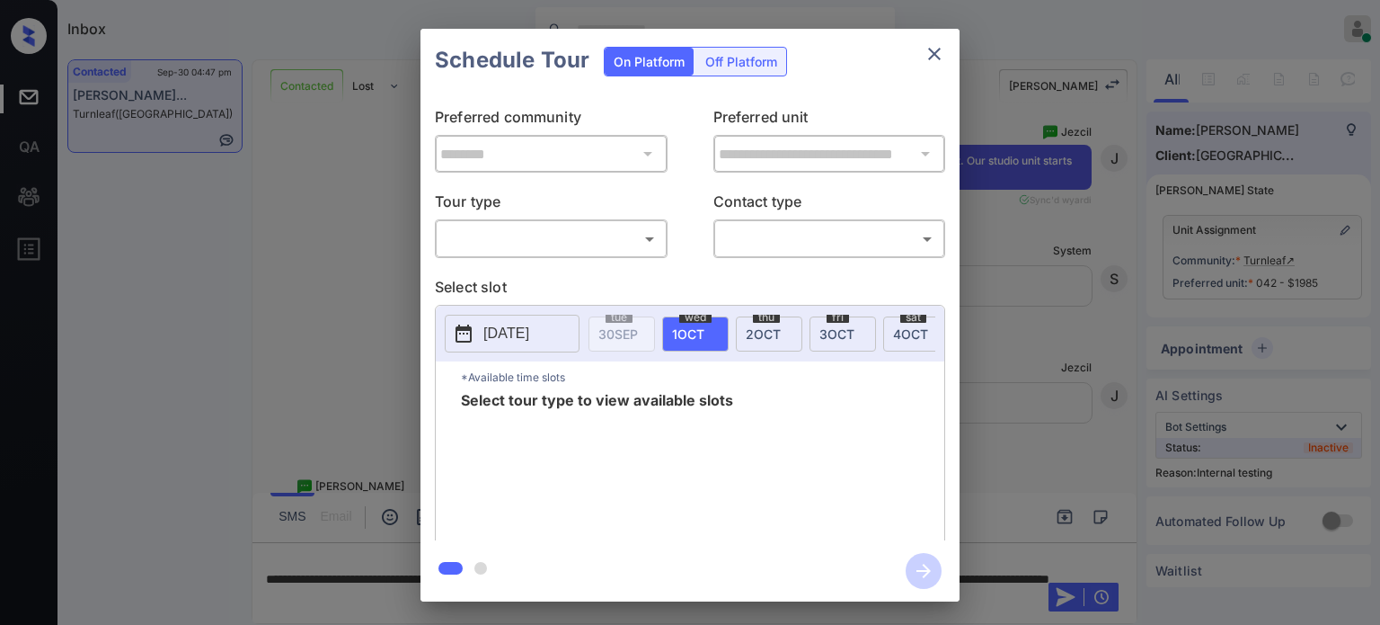
click at [637, 239] on body "Inbox Juan Carlos Manantan Online Set yourself offline Set yourself on break Pr…" at bounding box center [690, 312] width 1380 height 625
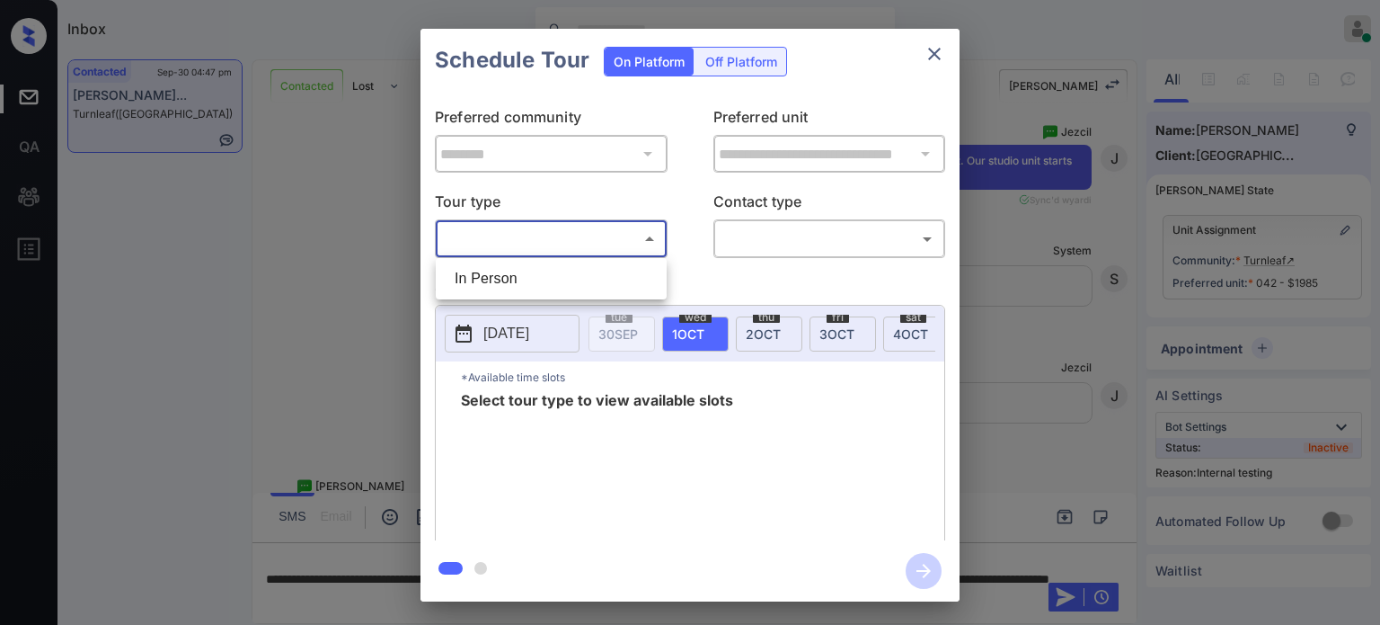
click at [579, 262] on ul "In Person" at bounding box center [551, 278] width 231 height 41
click at [572, 276] on li "In Person" at bounding box center [551, 278] width 222 height 32
type input "********"
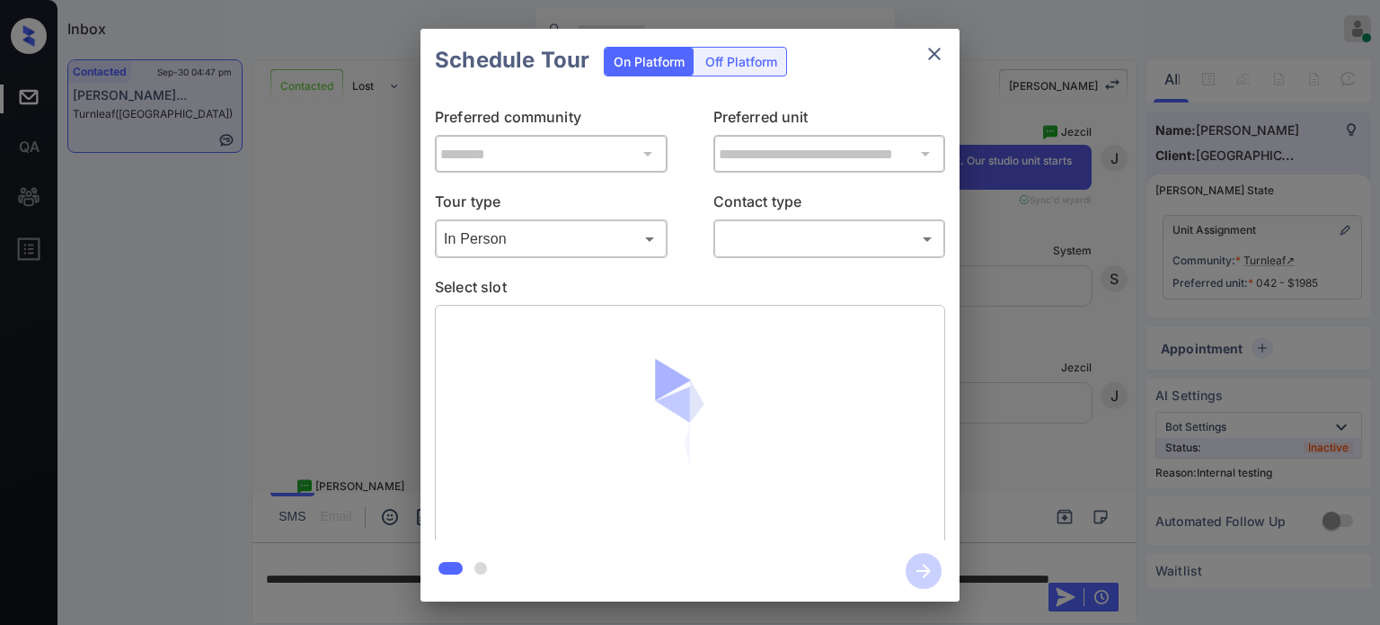
click at [800, 253] on div "​ ​" at bounding box center [830, 238] width 233 height 39
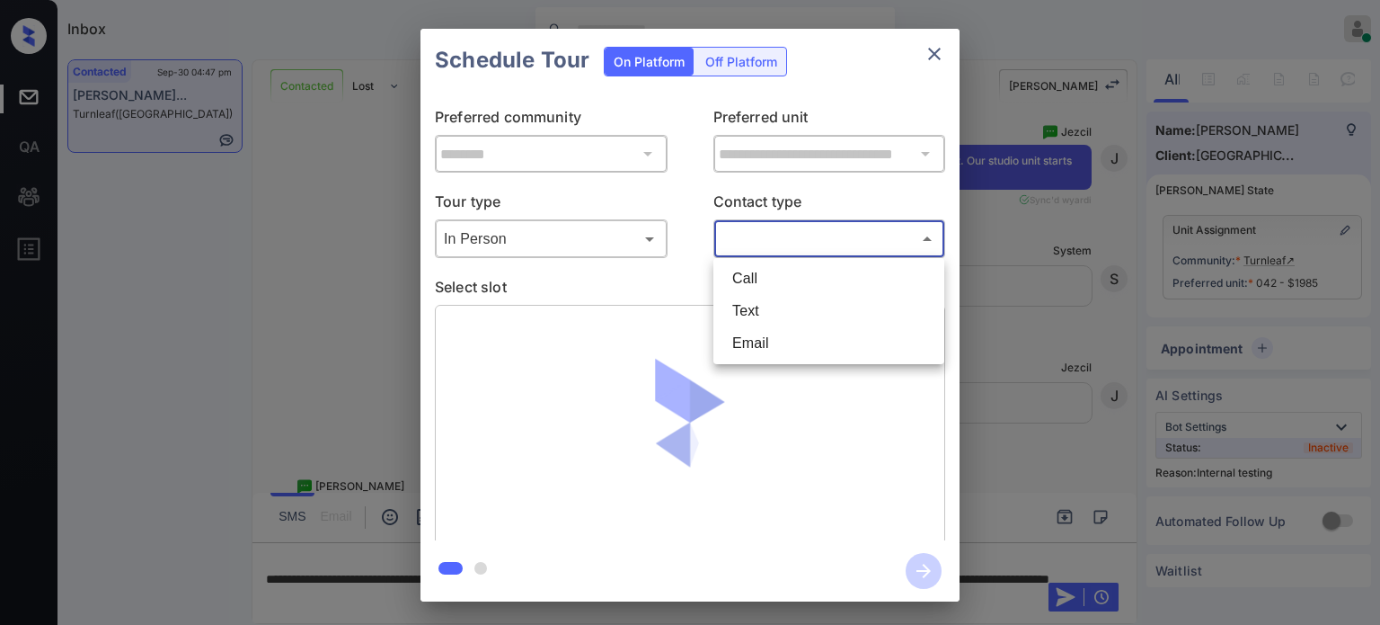
click at [771, 228] on body "Inbox Juan Carlos Manantan Online Set yourself offline Set yourself on break Pr…" at bounding box center [690, 312] width 1380 height 625
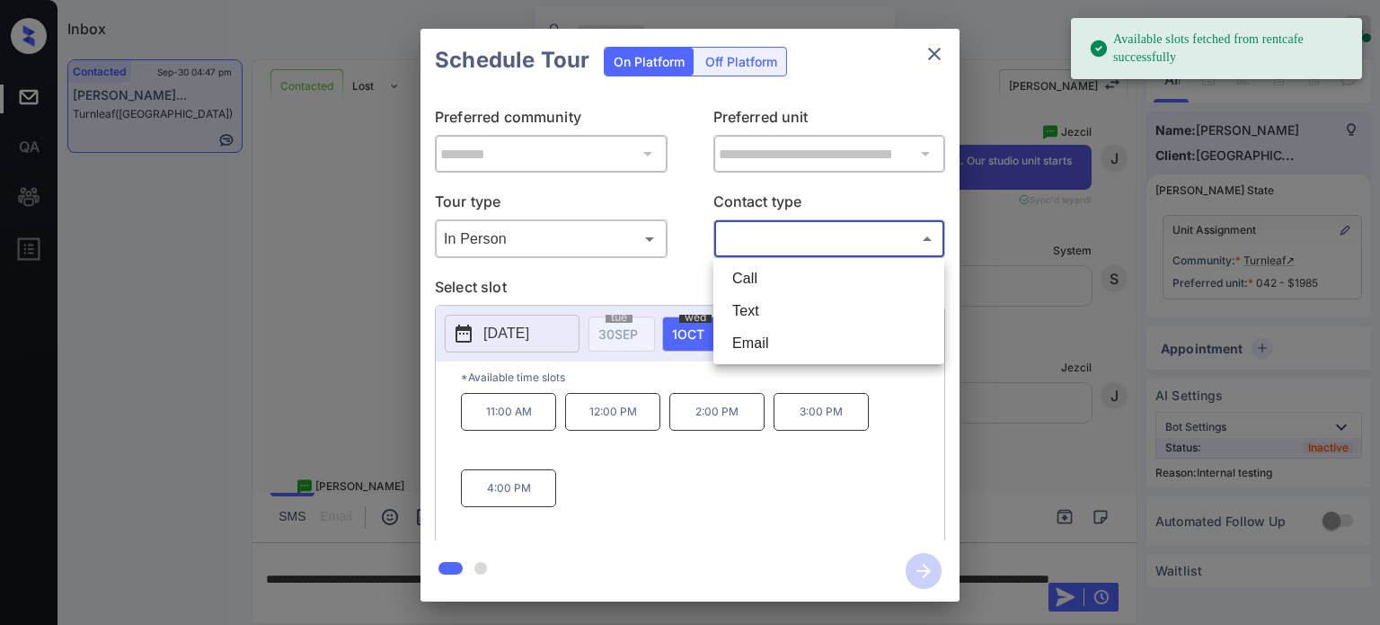
click at [752, 302] on li "Text" at bounding box center [829, 311] width 222 height 32
type input "****"
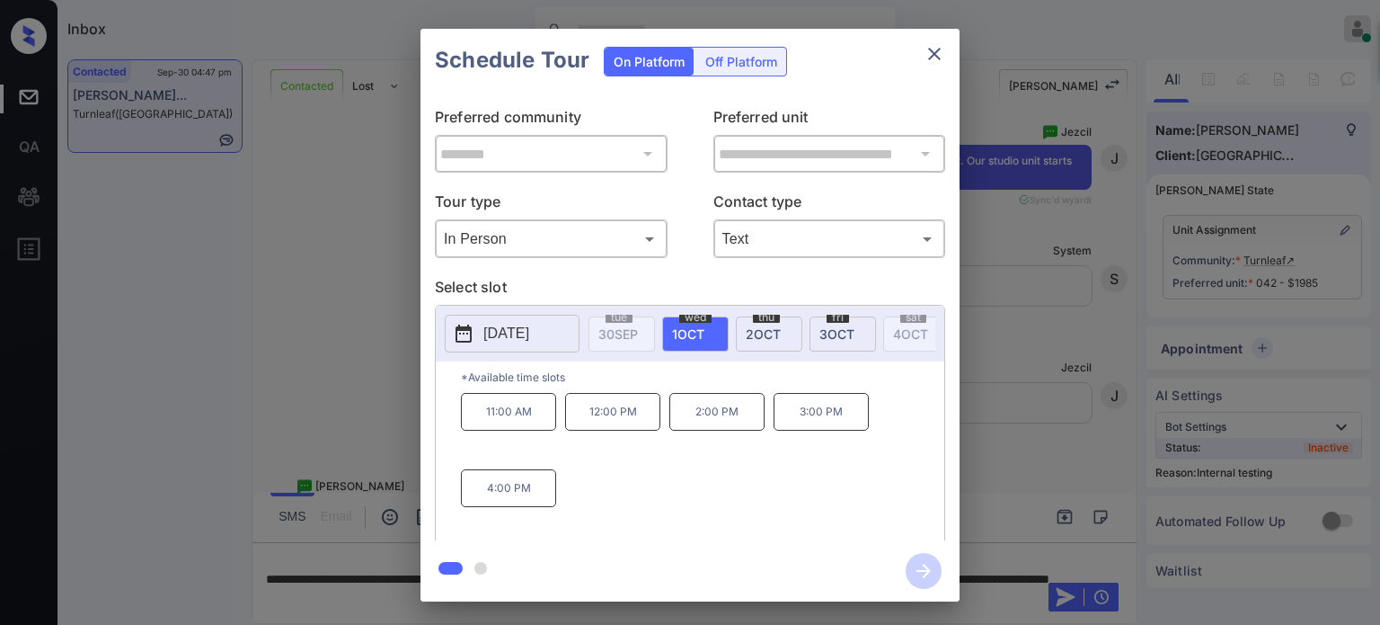
click at [540, 487] on p "4:00 PM" at bounding box center [508, 488] width 95 height 38
click at [917, 566] on icon "button" at bounding box center [924, 571] width 36 height 36
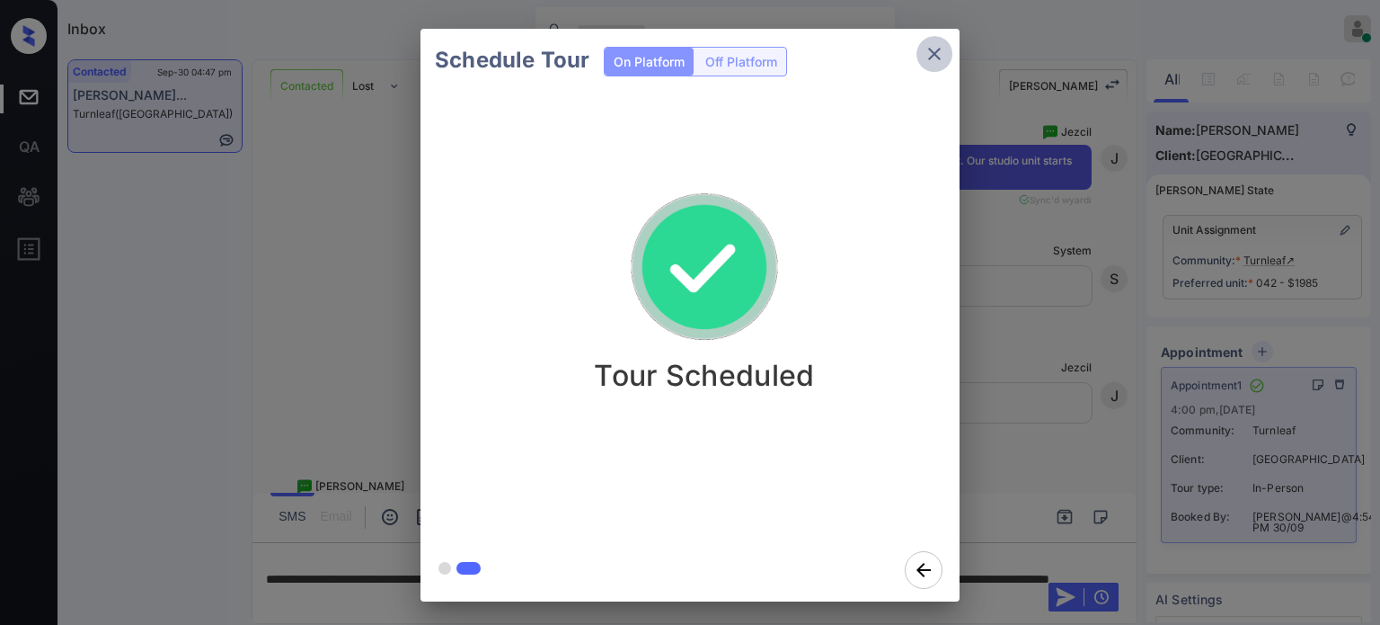
click at [934, 48] on icon "close" at bounding box center [935, 54] width 22 height 22
